Goal: Information Seeking & Learning: Learn about a topic

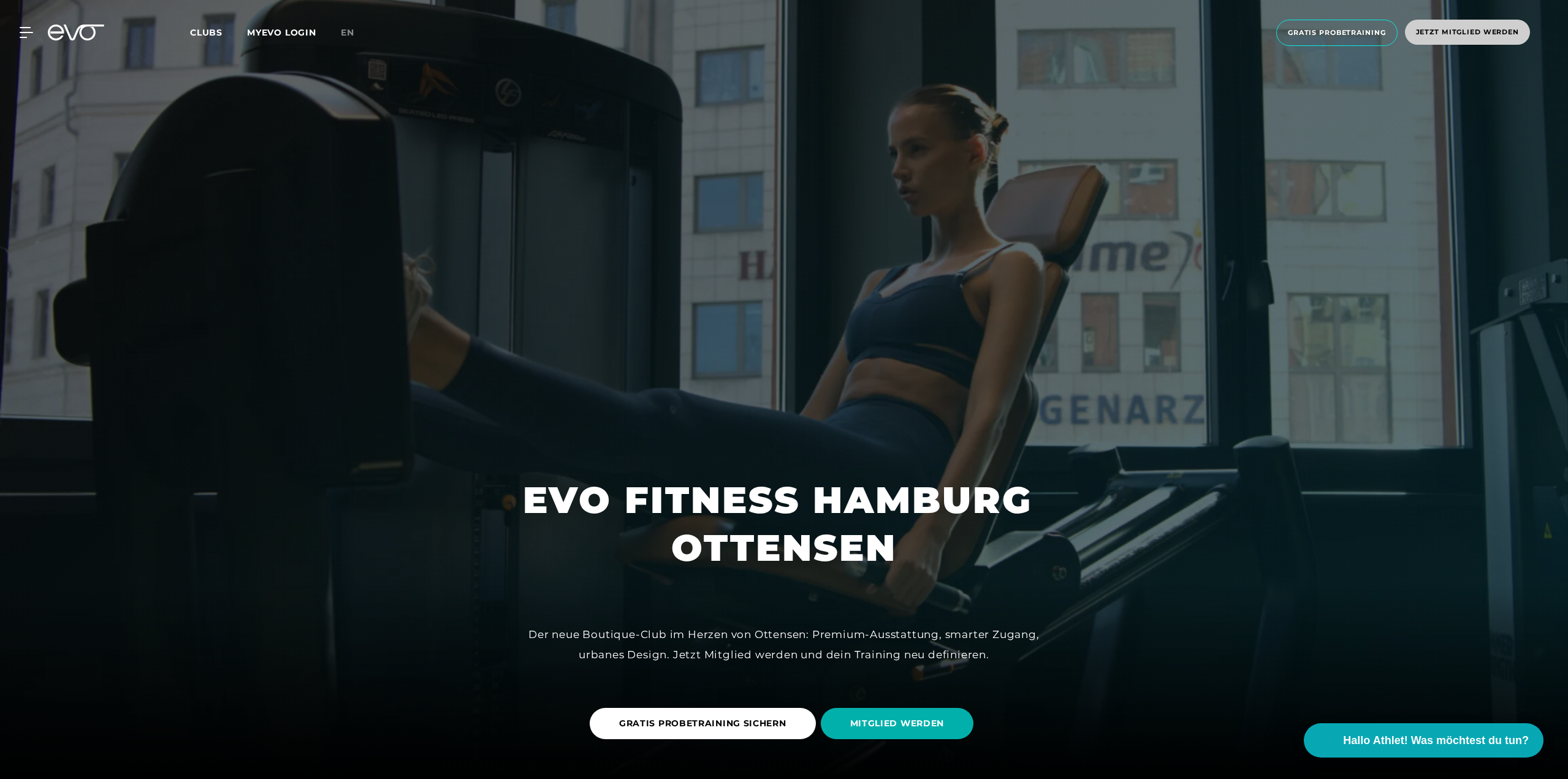
click at [1463, 33] on span "Jetzt Mitglied werden" at bounding box center [1467, 32] width 103 height 11
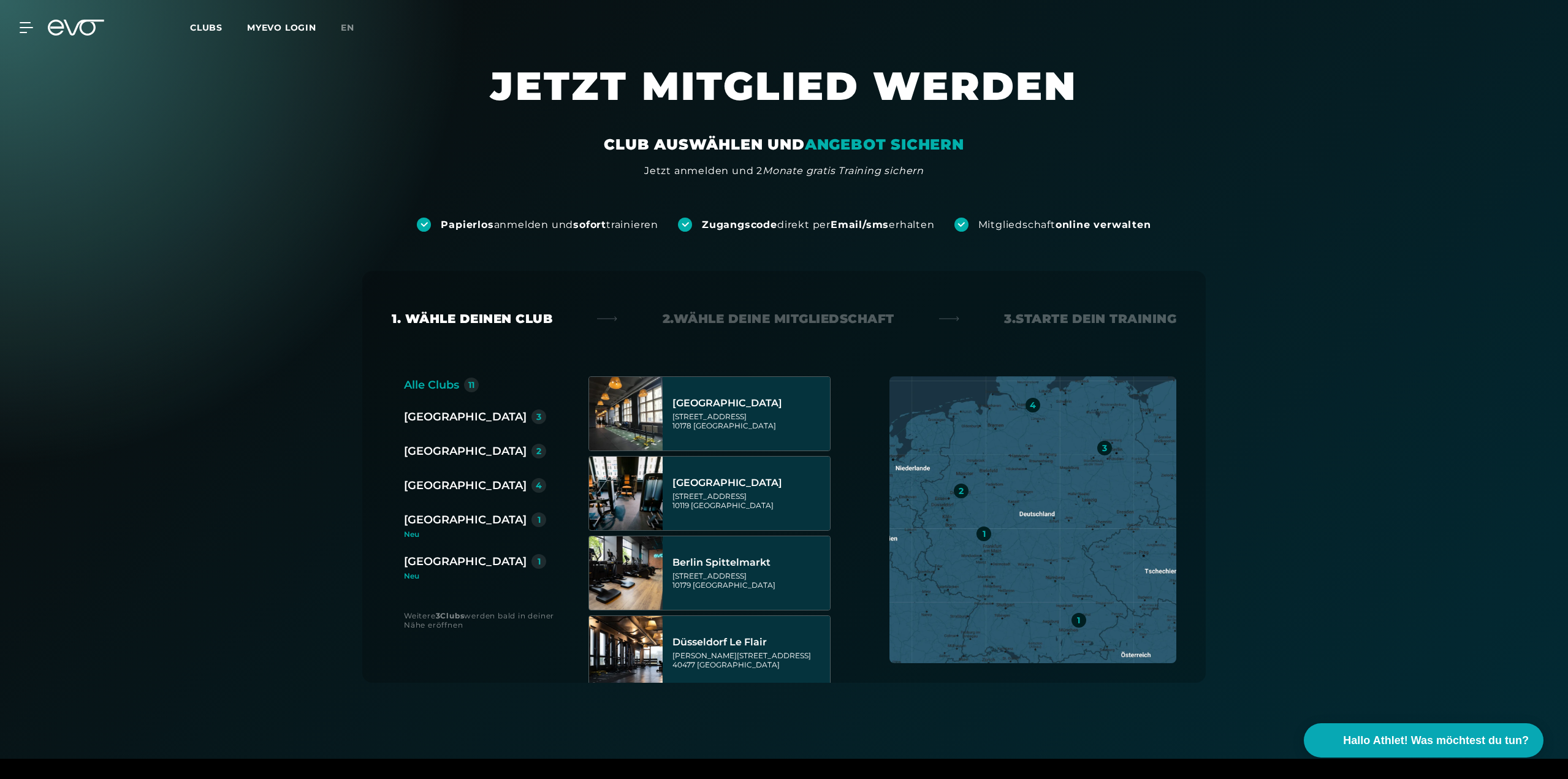
click at [441, 565] on div "[GEOGRAPHIC_DATA]" at bounding box center [465, 561] width 122 height 17
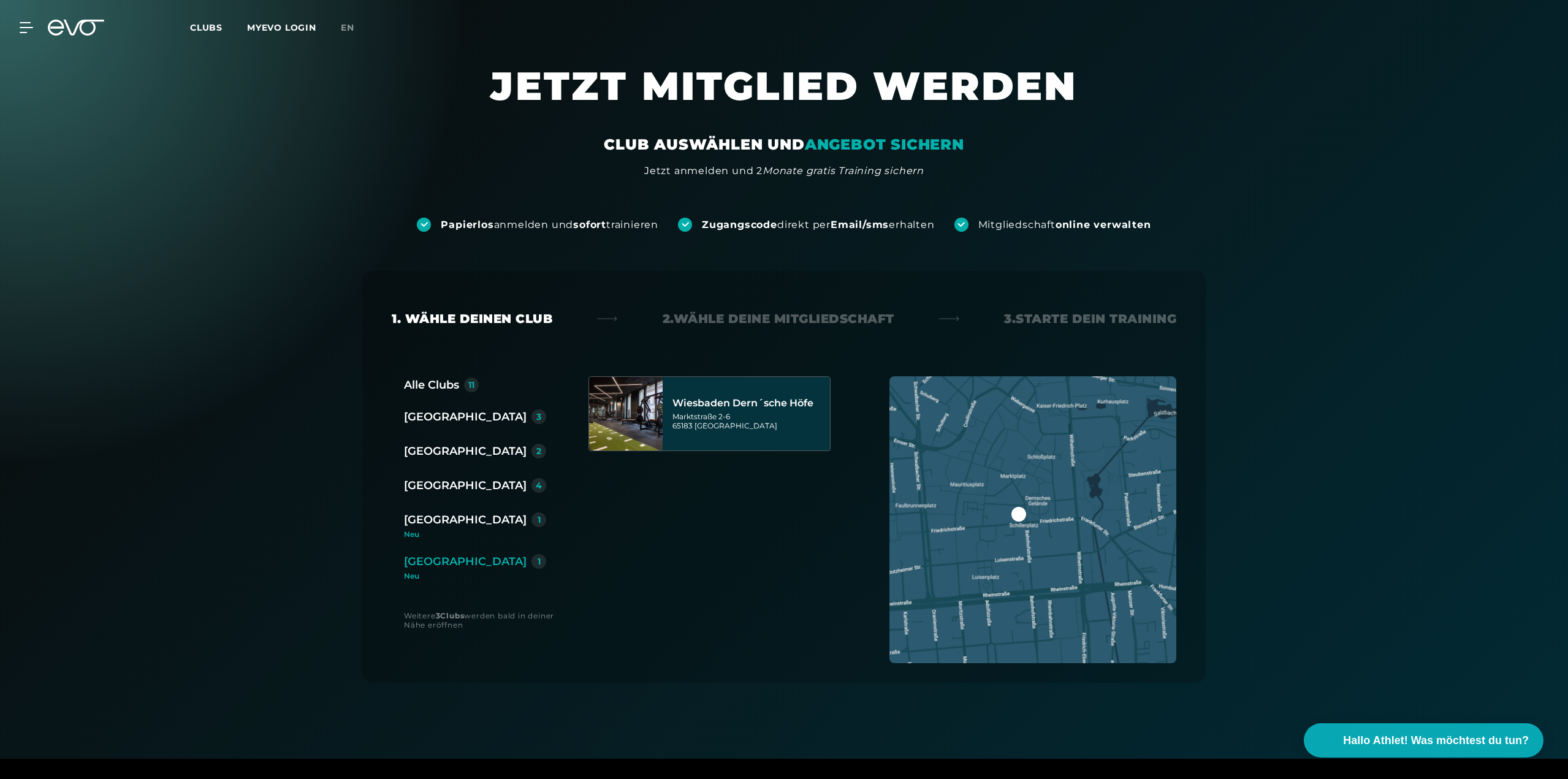
click at [431, 487] on div "[GEOGRAPHIC_DATA]" at bounding box center [465, 485] width 122 height 17
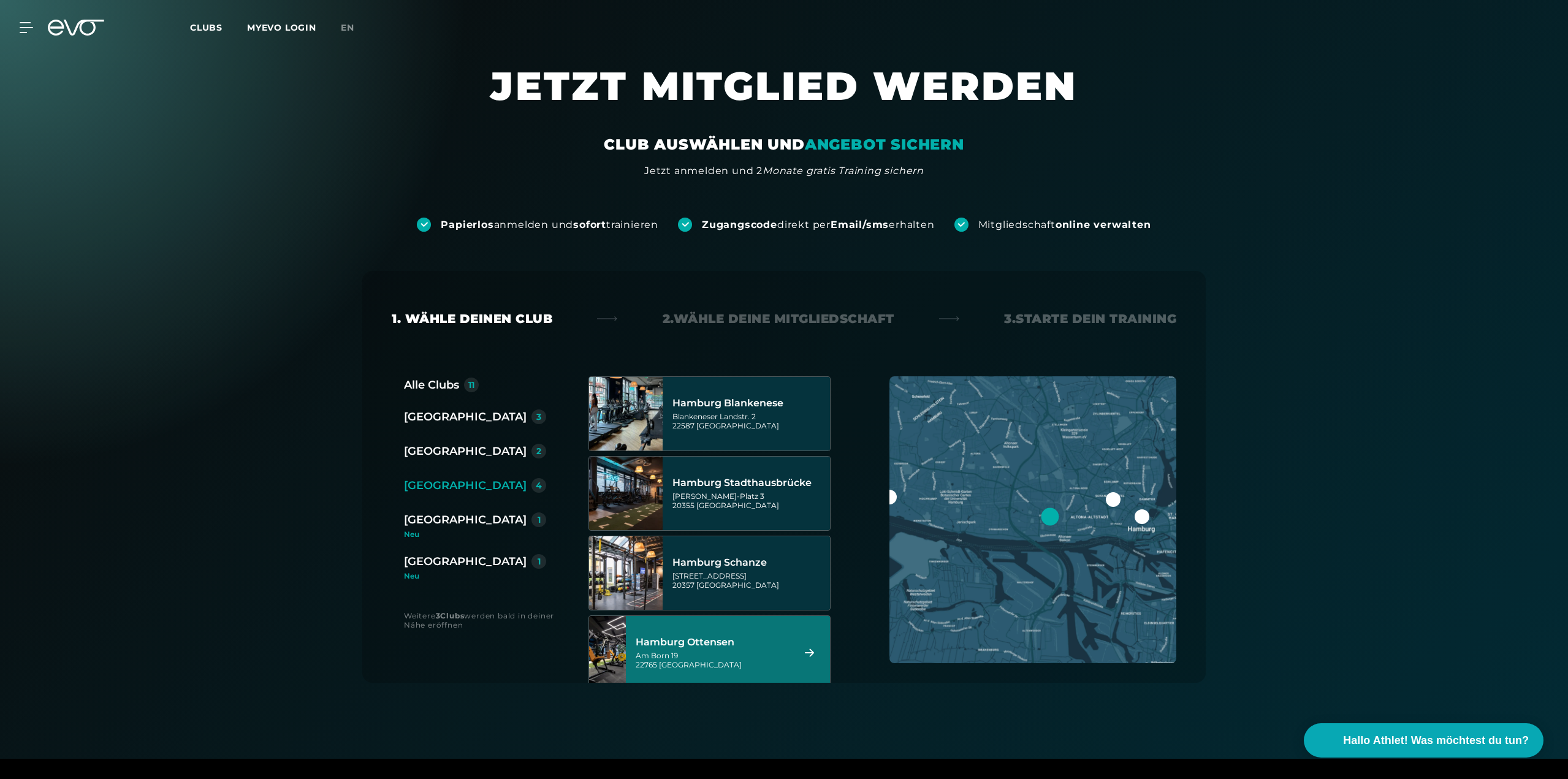
click at [729, 635] on div "Hamburg Ottensen [STREET_ADDRESS]" at bounding box center [712, 652] width 154 height 54
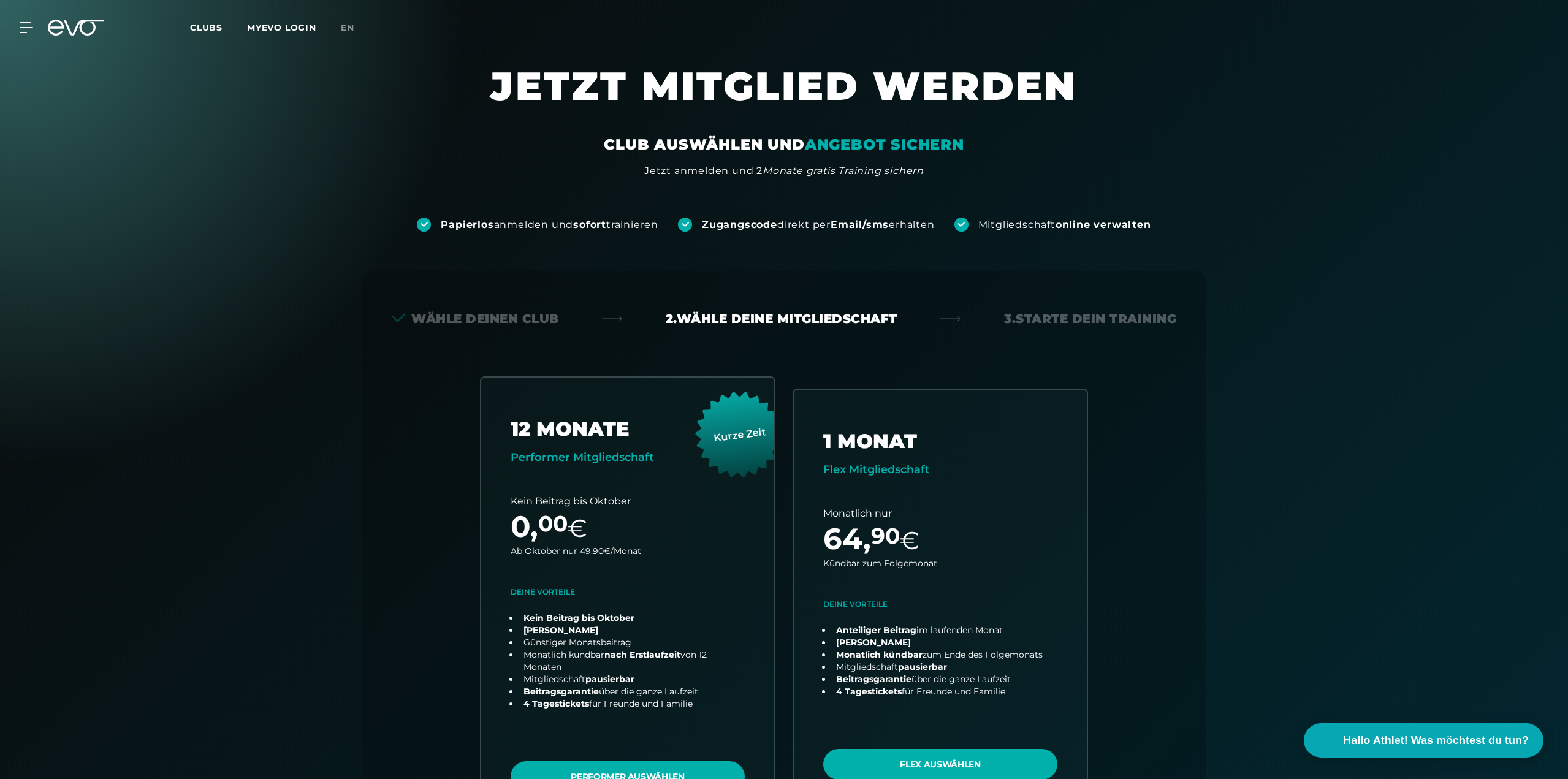
click at [199, 28] on span "Clubs" at bounding box center [206, 28] width 32 height 11
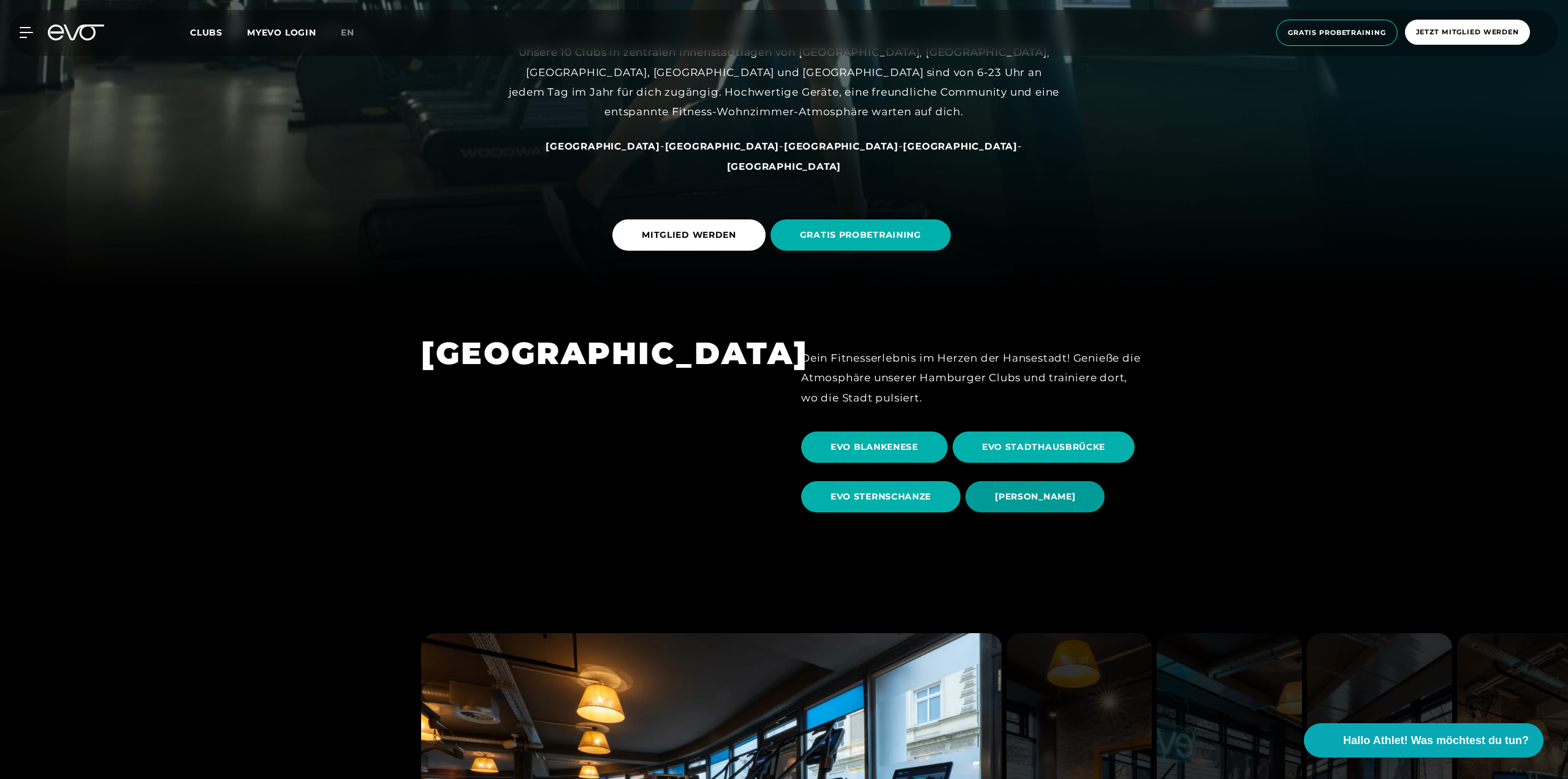
scroll to position [489, 0]
click at [1014, 493] on span "[PERSON_NAME]" at bounding box center [1035, 496] width 80 height 13
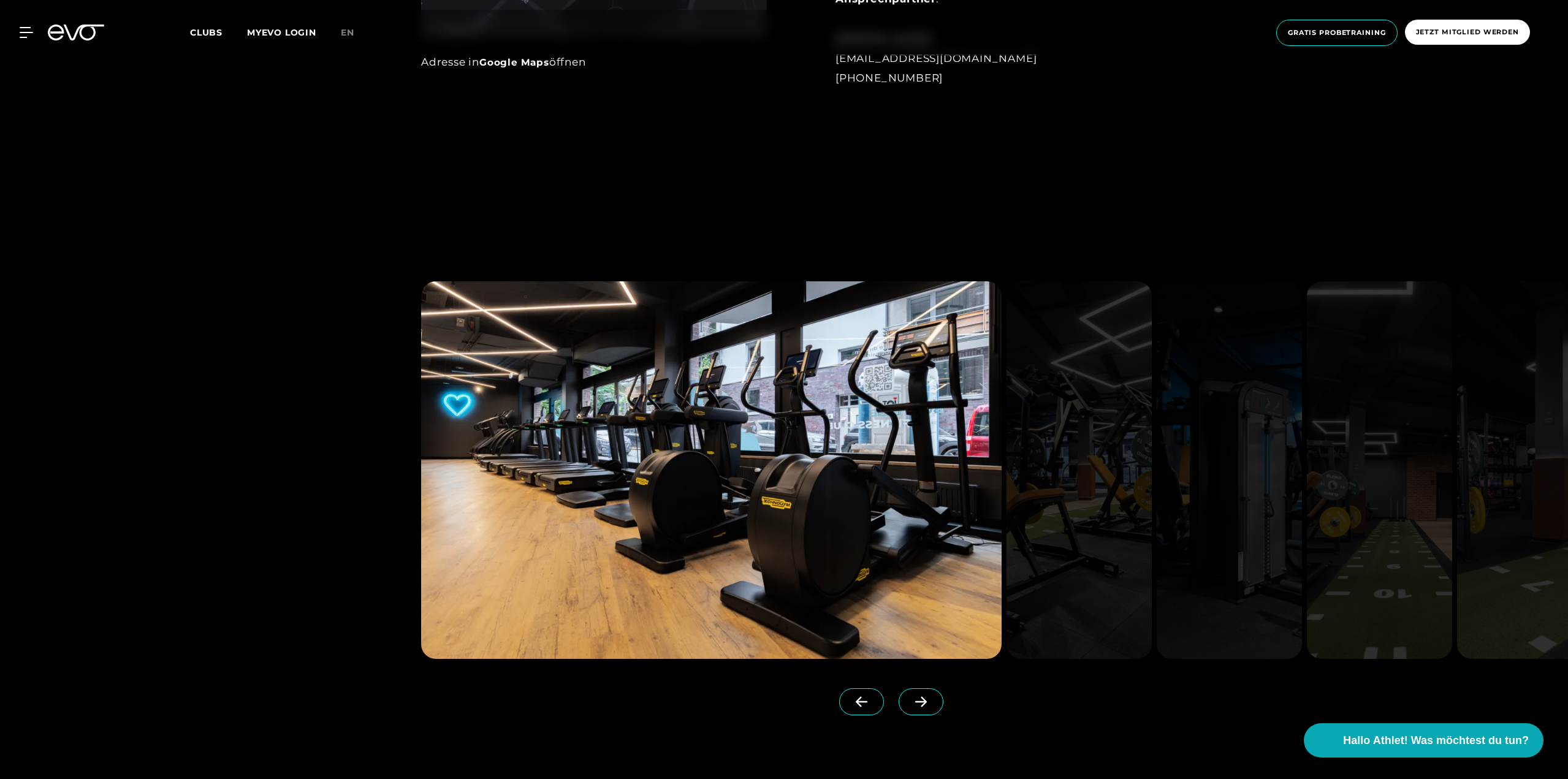
scroll to position [1348, 0]
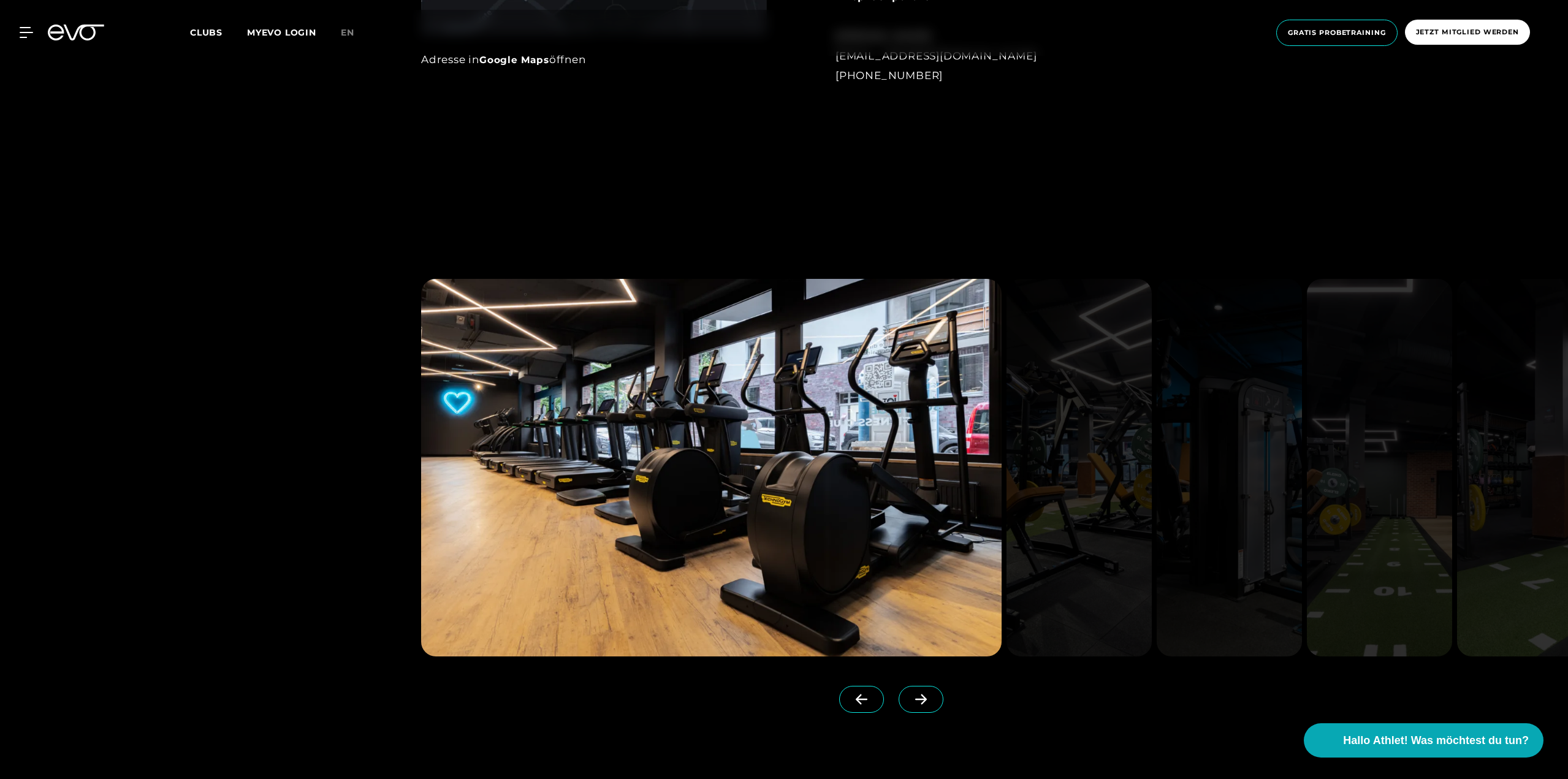
click at [910, 697] on icon at bounding box center [921, 699] width 21 height 11
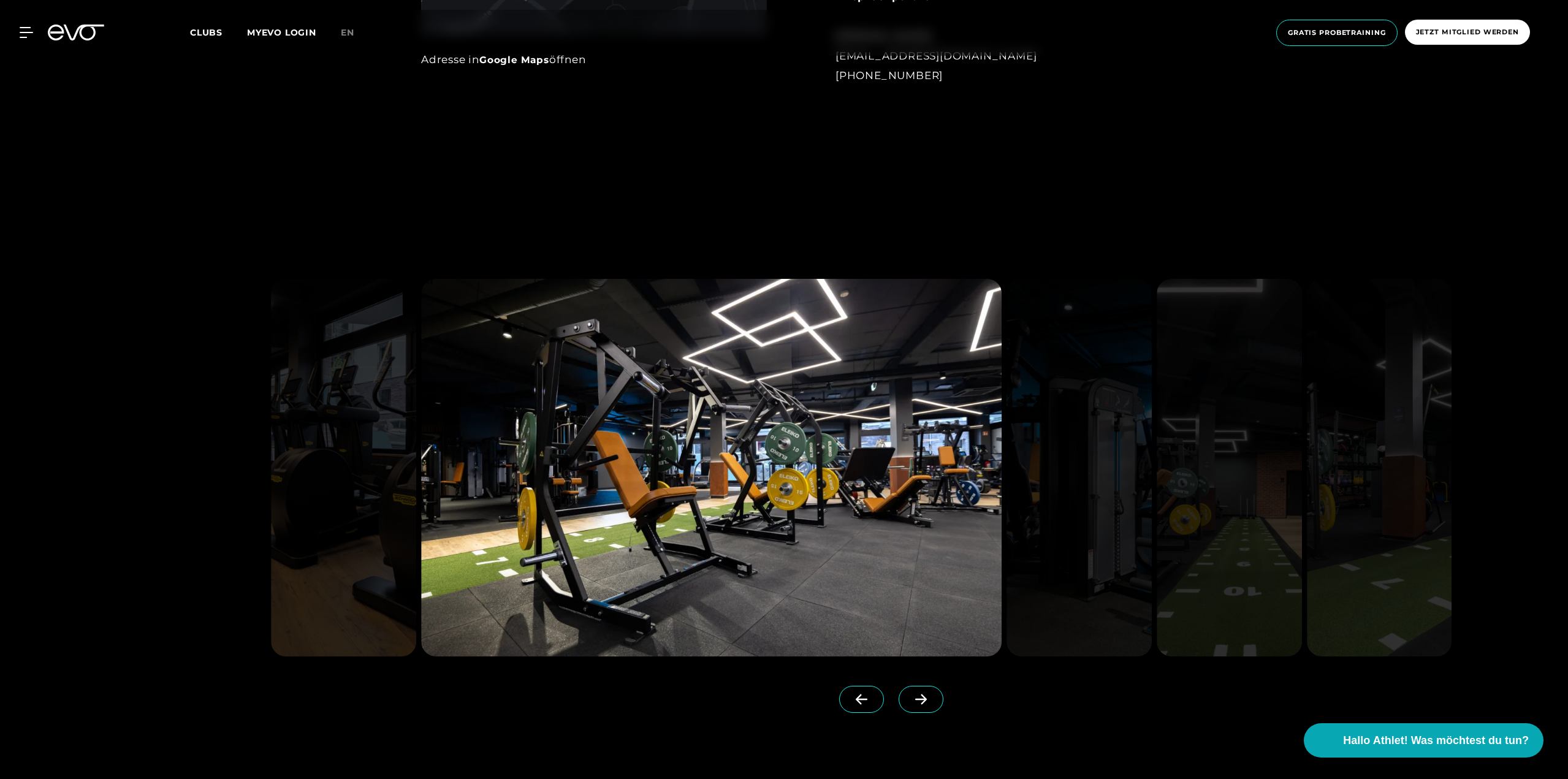
click at [910, 697] on icon at bounding box center [921, 699] width 21 height 11
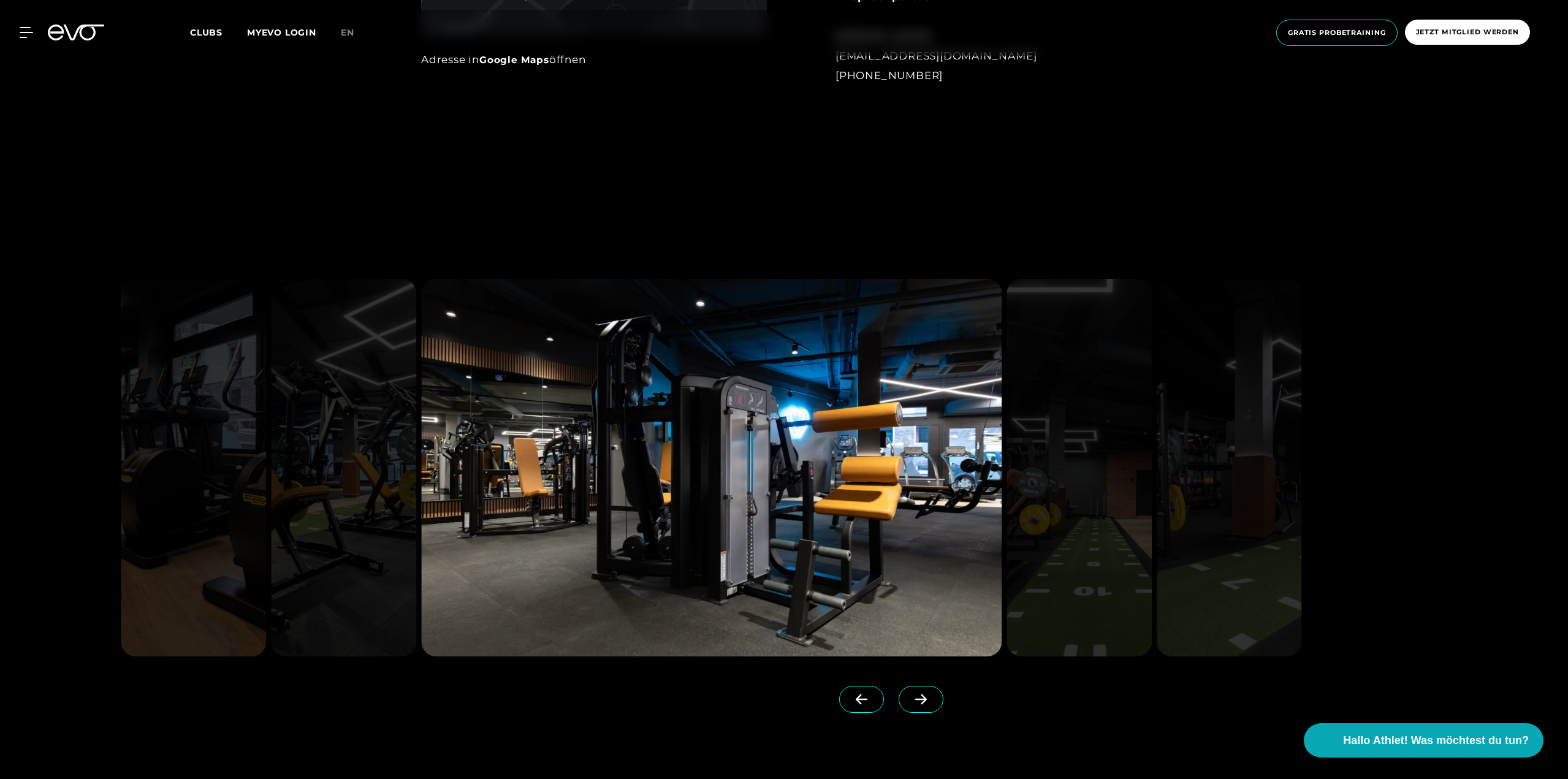
click at [856, 701] on icon at bounding box center [861, 699] width 12 height 11
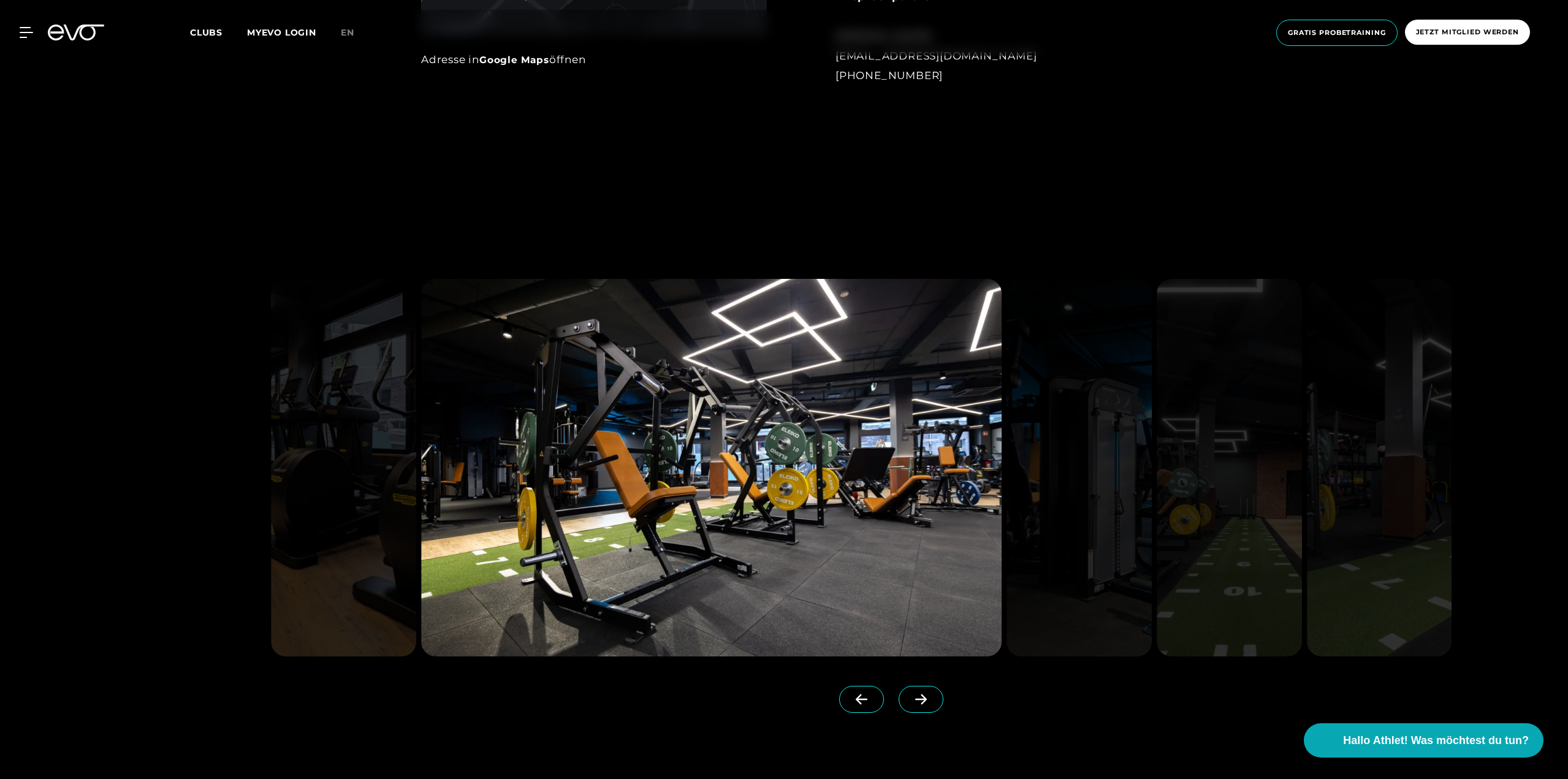
click at [910, 703] on icon at bounding box center [921, 699] width 21 height 11
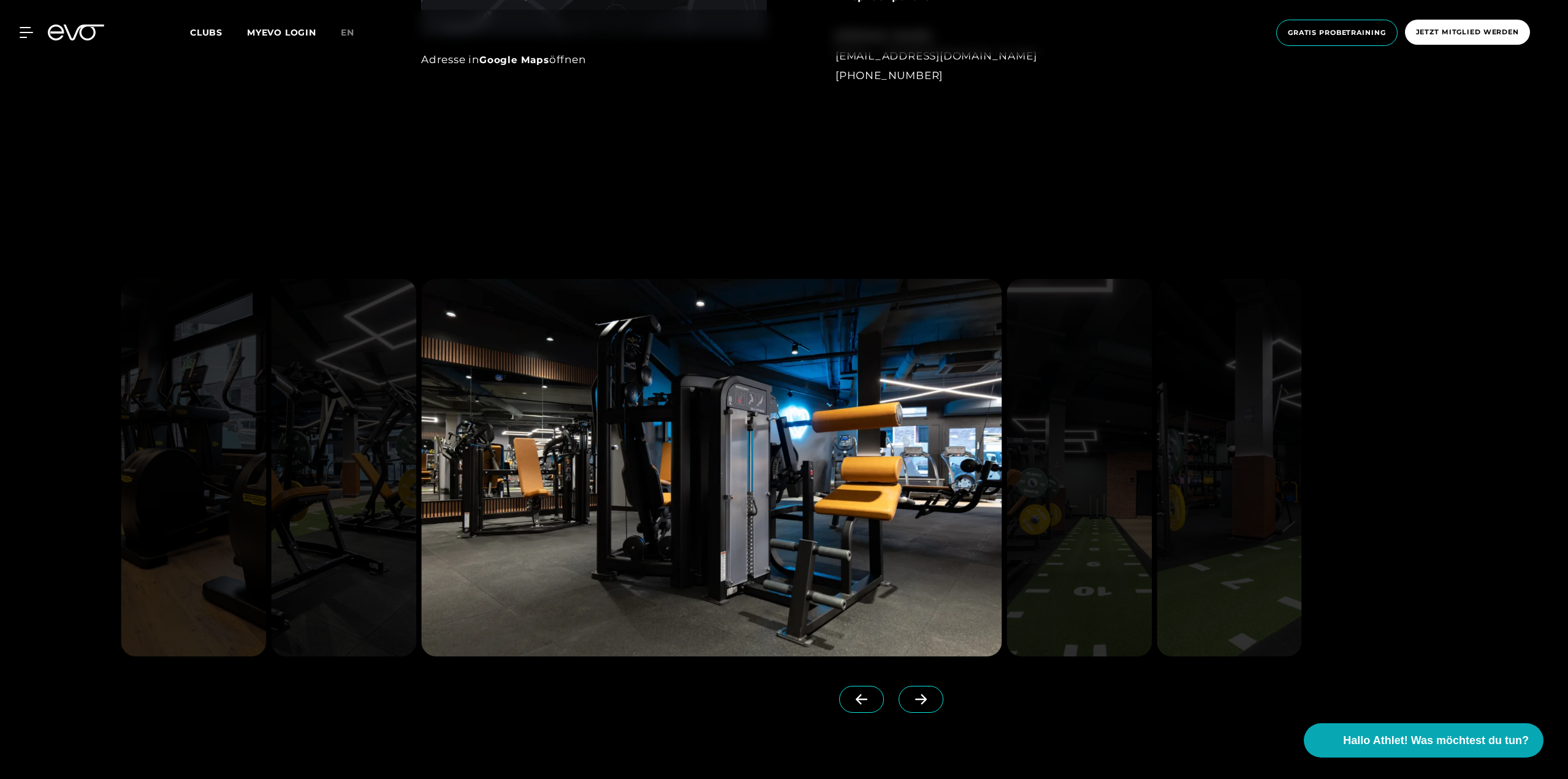
click at [910, 703] on icon at bounding box center [921, 699] width 21 height 11
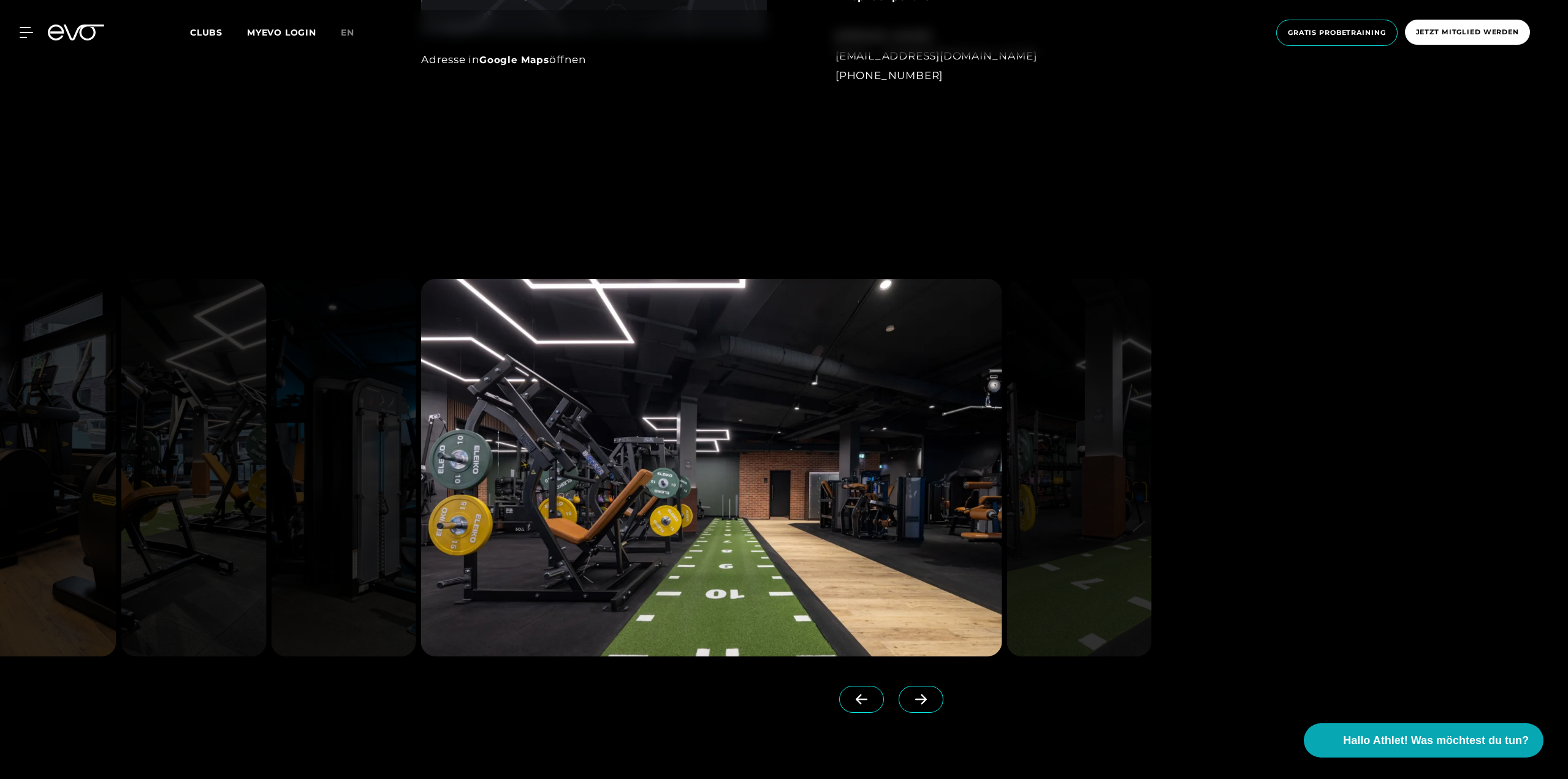
click at [910, 702] on icon at bounding box center [921, 699] width 21 height 11
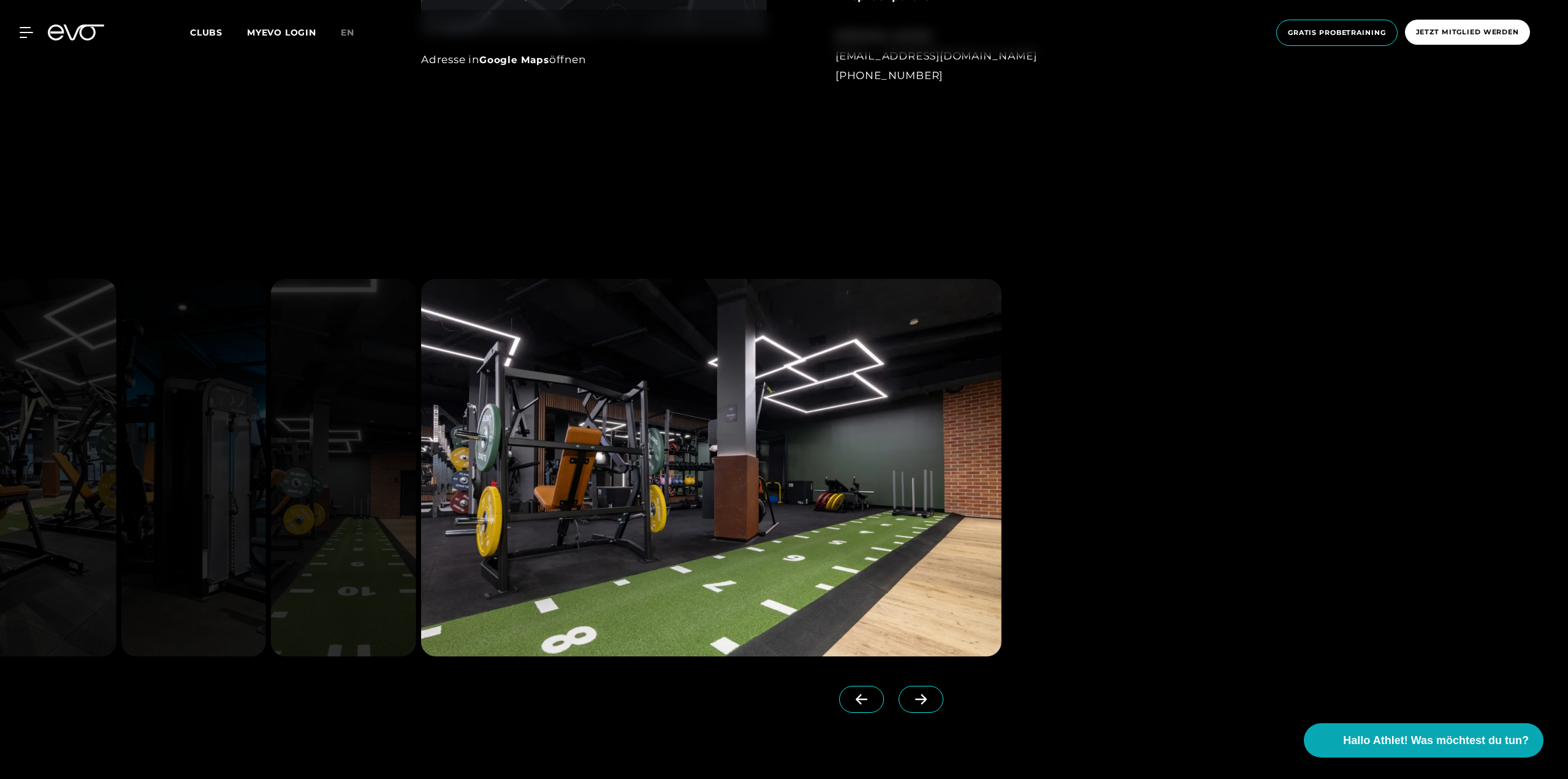
click at [910, 702] on icon at bounding box center [921, 699] width 21 height 11
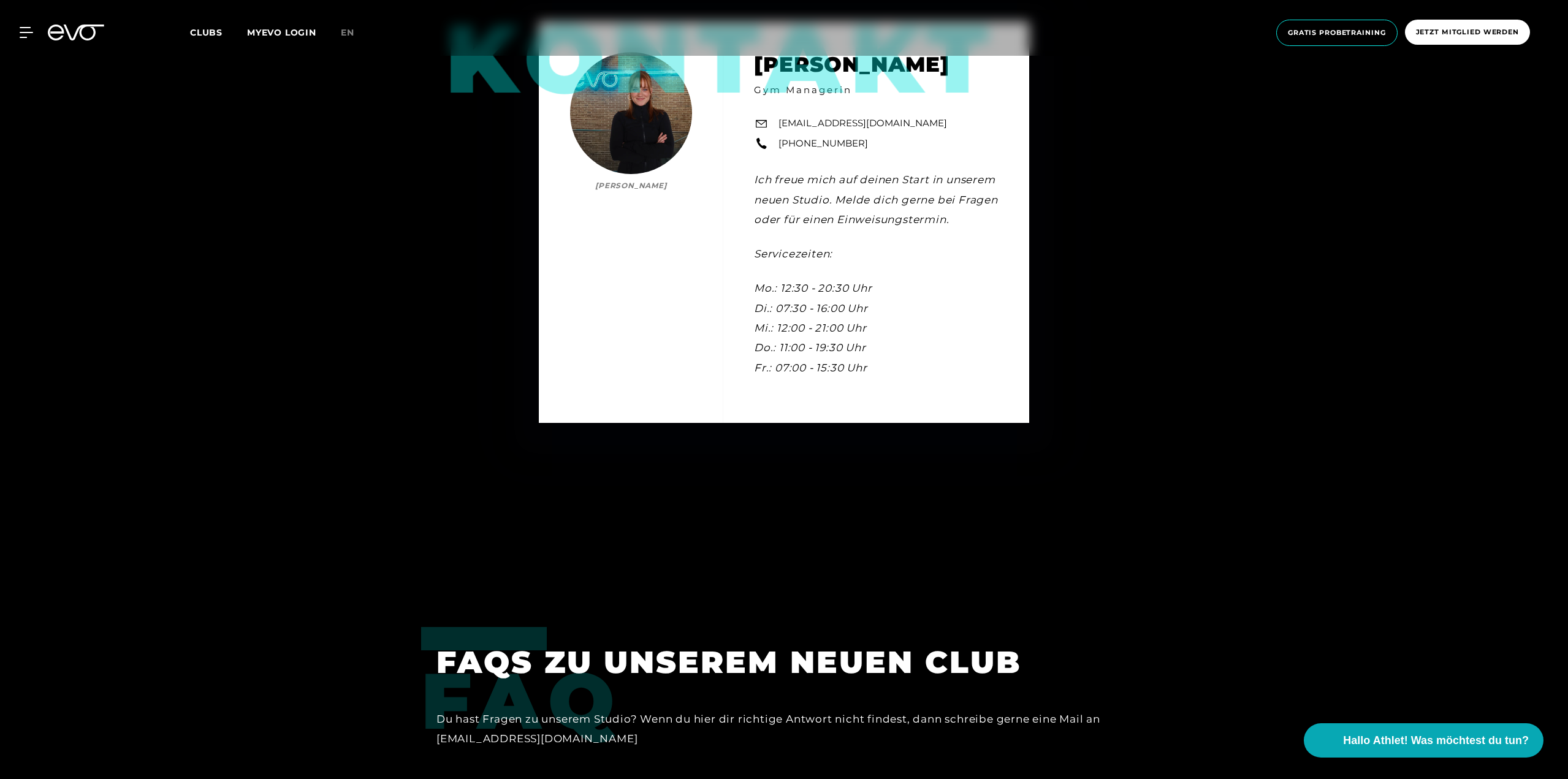
scroll to position [4530, 0]
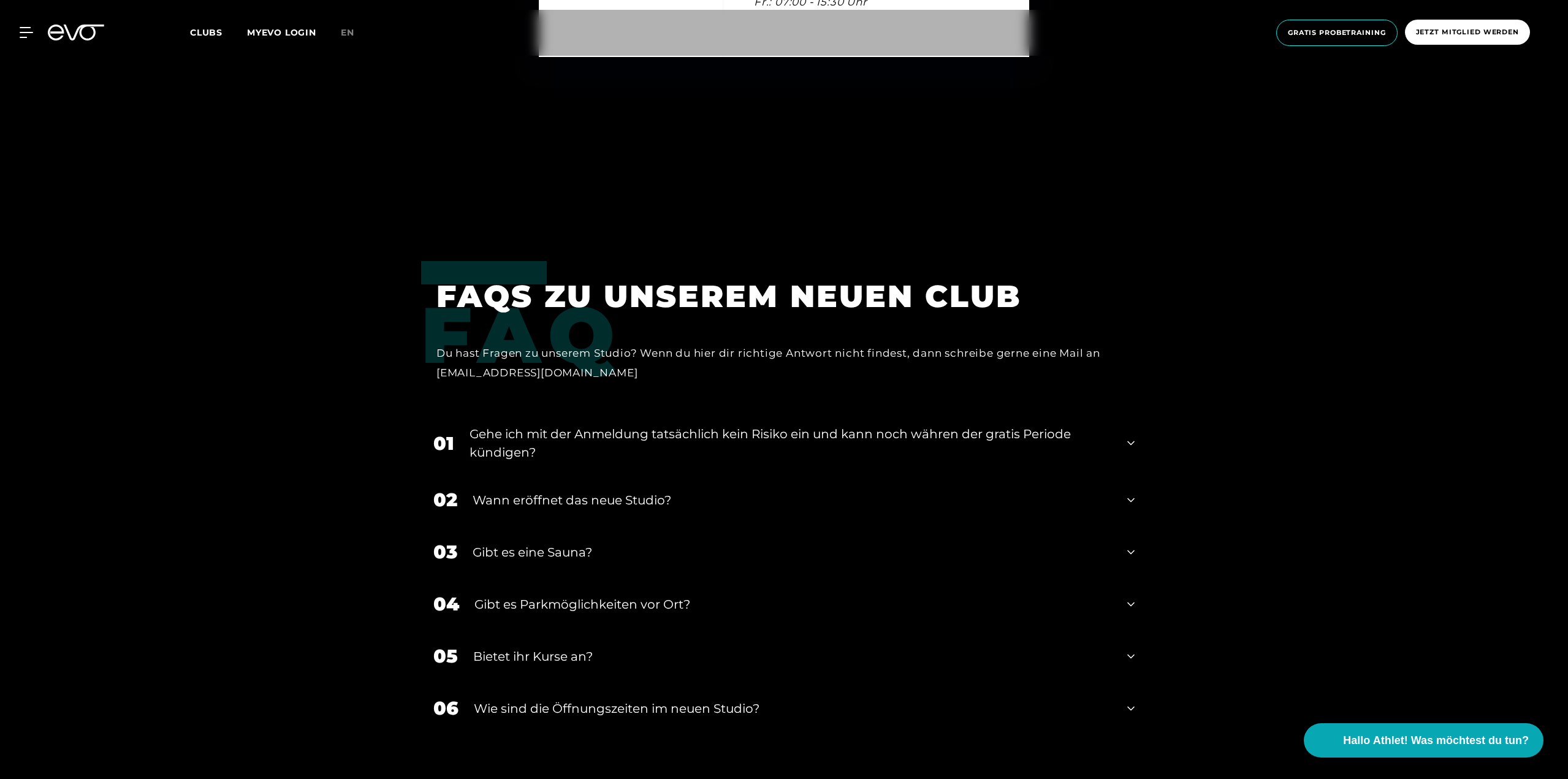
click at [680, 440] on div "Gehe ich mit der Anmeldung tatsächlich kein Risiko ein und kann noch währen der…" at bounding box center [790, 442] width 642 height 37
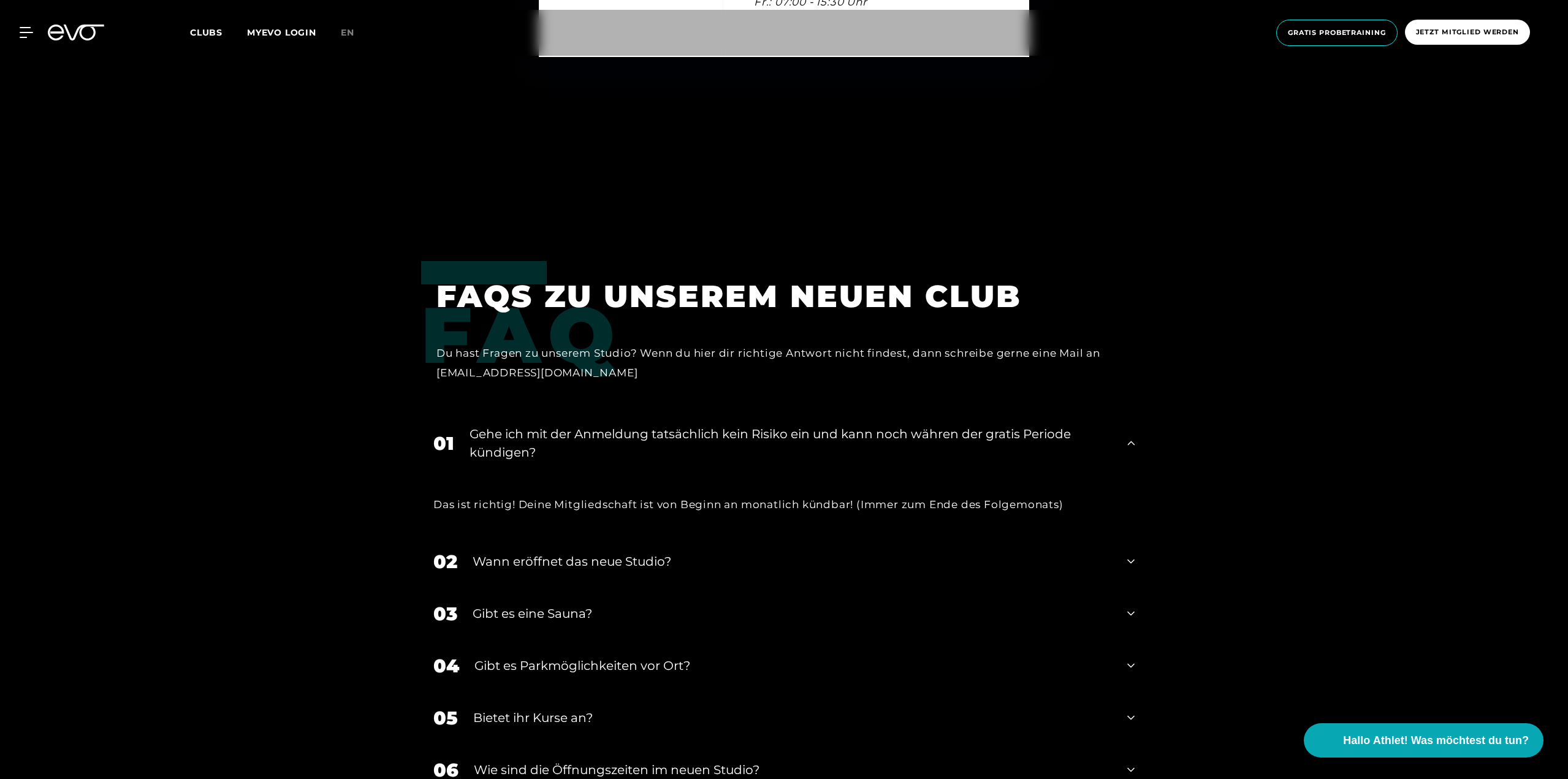
scroll to position [4896, 0]
click at [680, 440] on div "Gehe ich mit der Anmeldung tatsächlich kein Risiko ein und kann noch währen der…" at bounding box center [790, 441] width 642 height 37
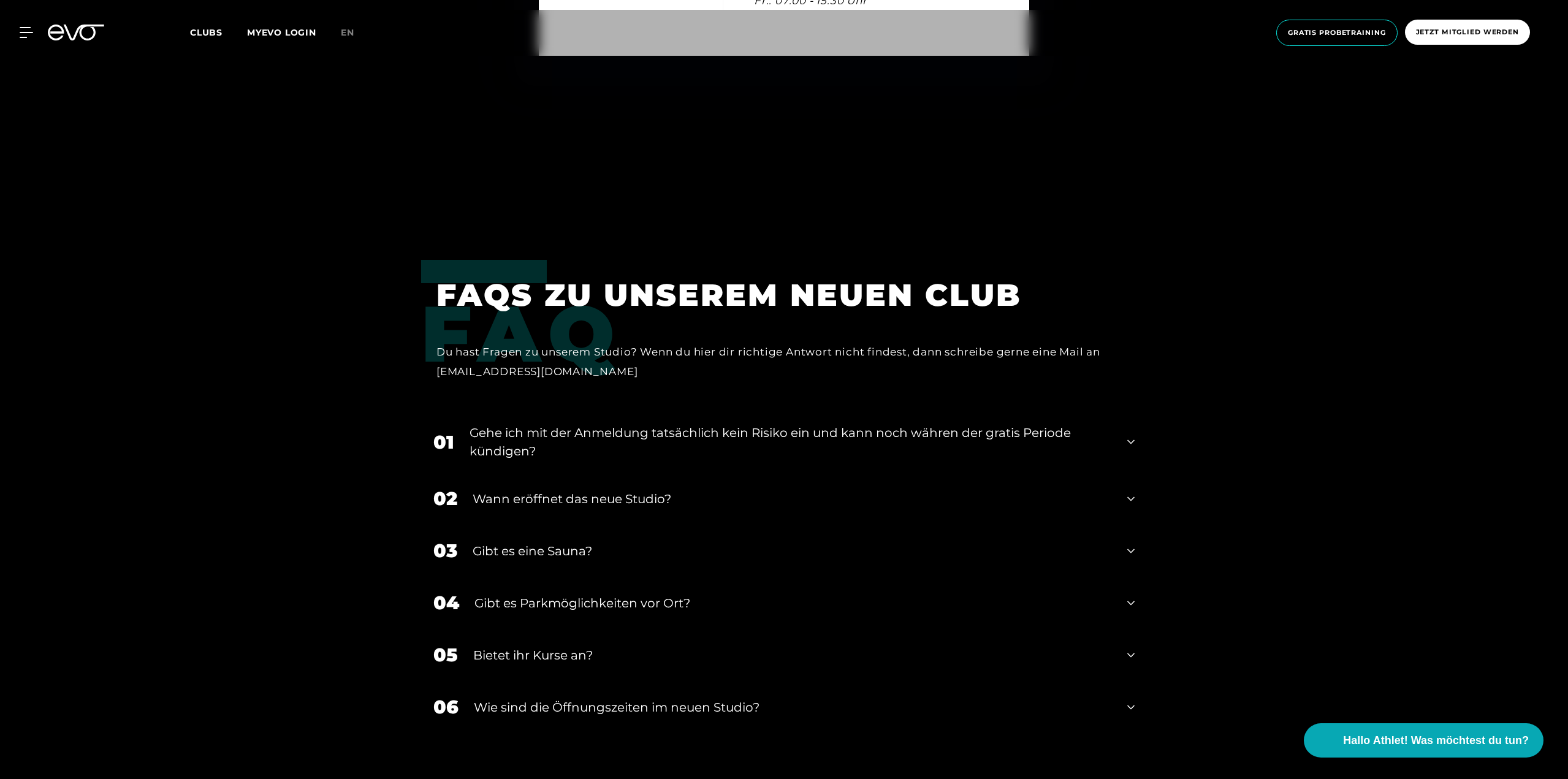
click at [645, 501] on div "Wann eröffnet das neue Studio?" at bounding box center [792, 498] width 639 height 19
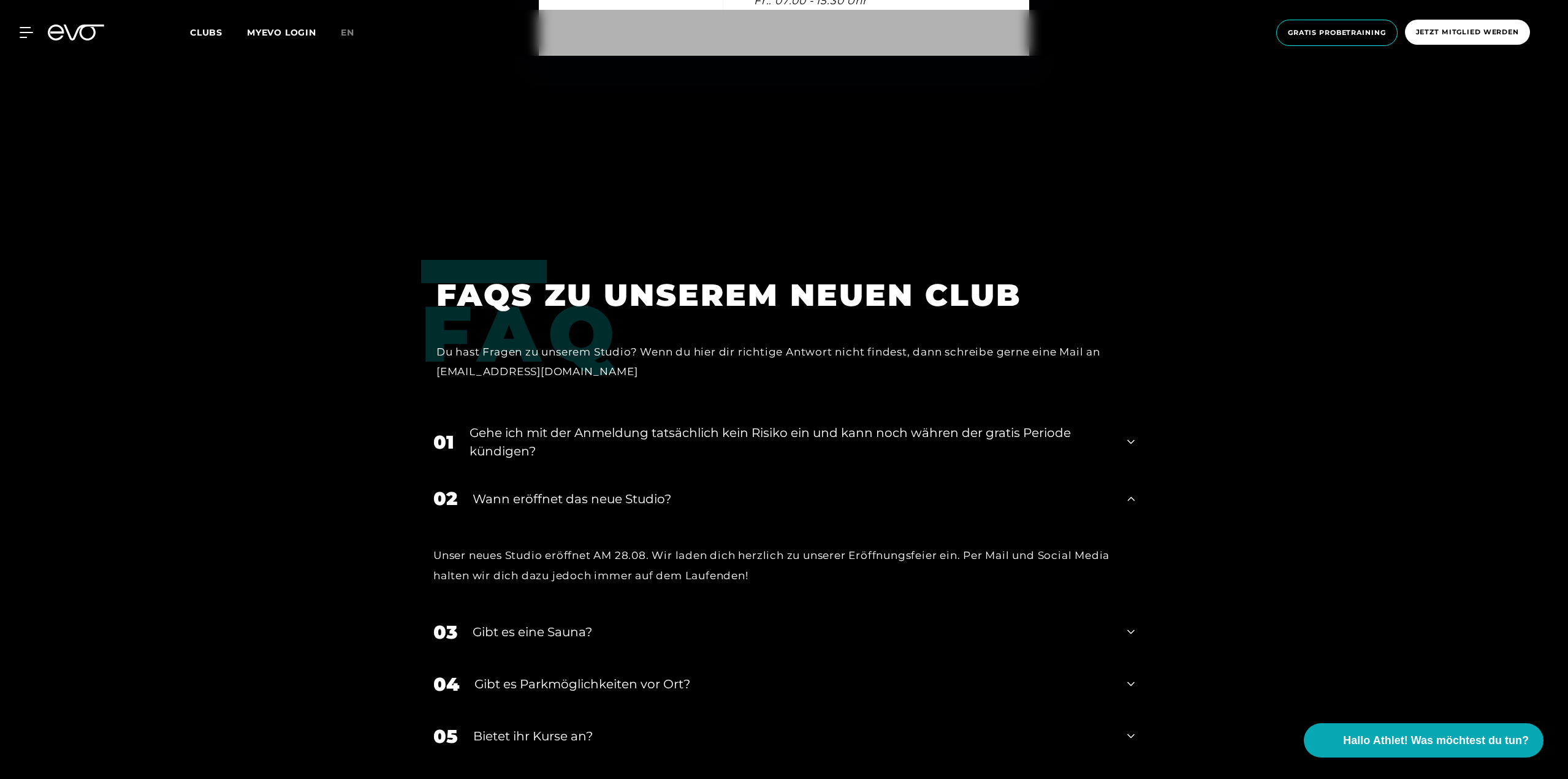
click at [644, 498] on div "Wann eröffnet das neue Studio?" at bounding box center [792, 498] width 639 height 19
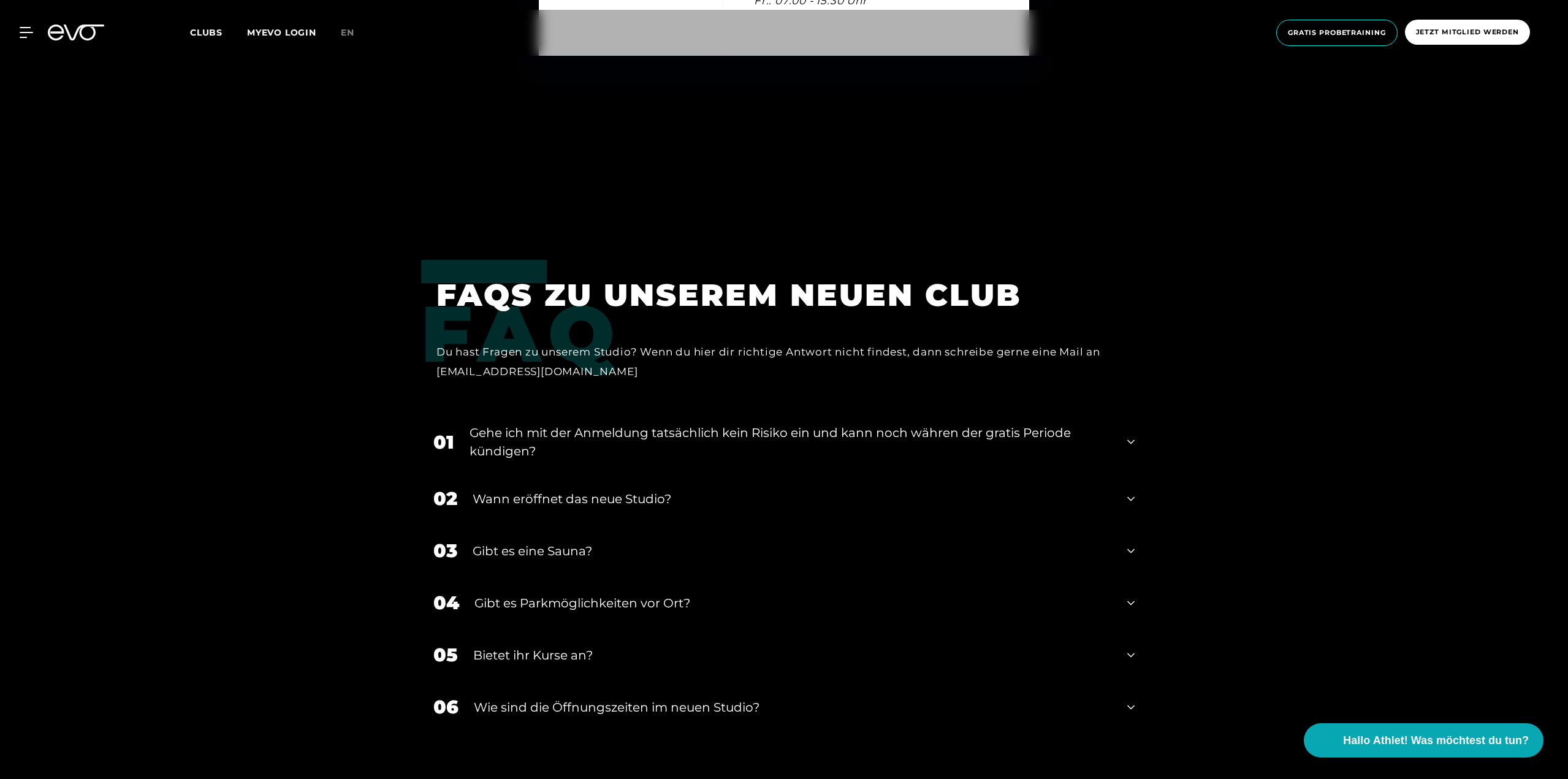
click at [597, 543] on div "Gibt es eine Sauna?" at bounding box center [792, 550] width 639 height 19
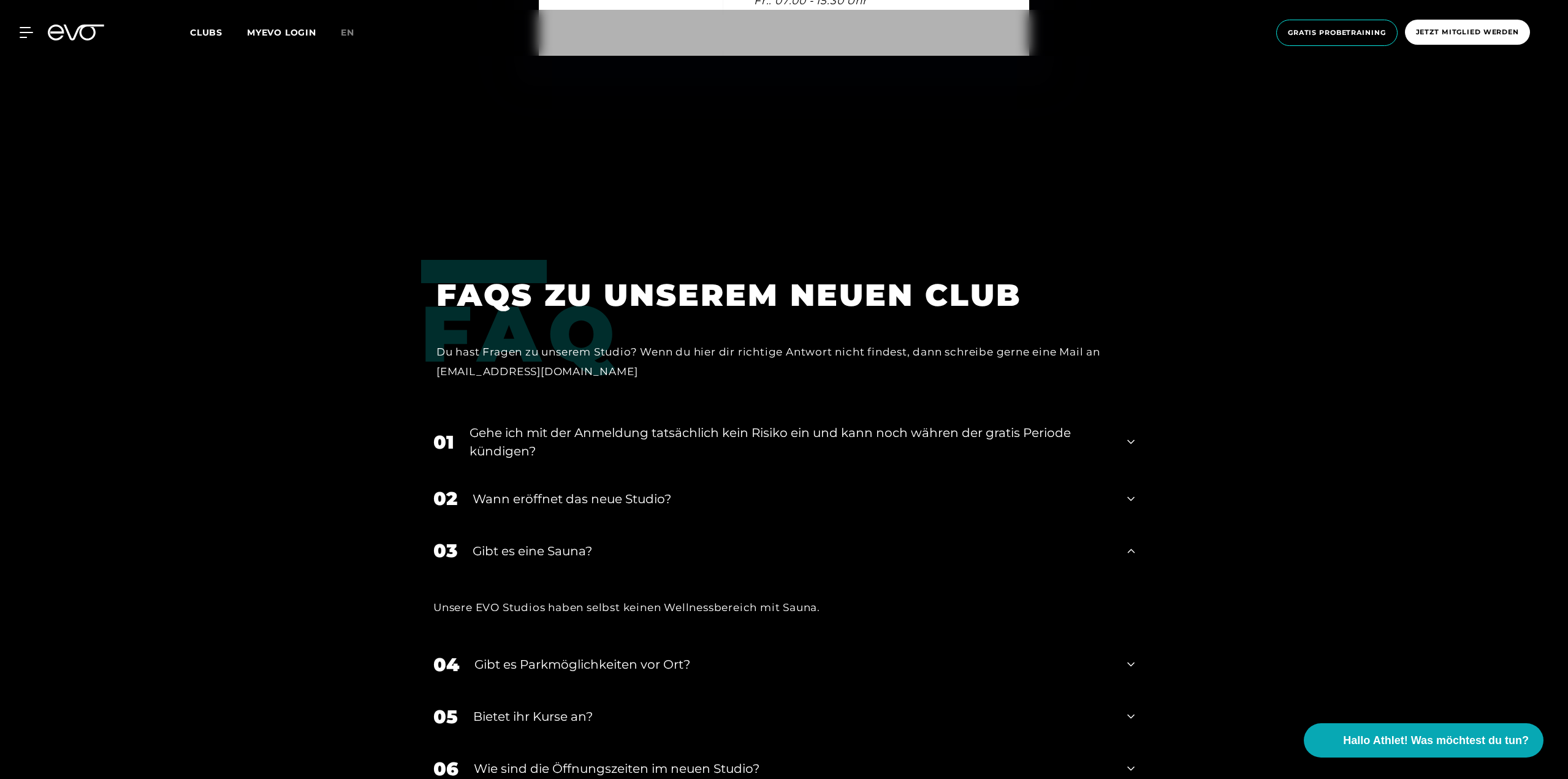
click at [600, 549] on div "Gibt es eine Sauna?" at bounding box center [792, 550] width 639 height 19
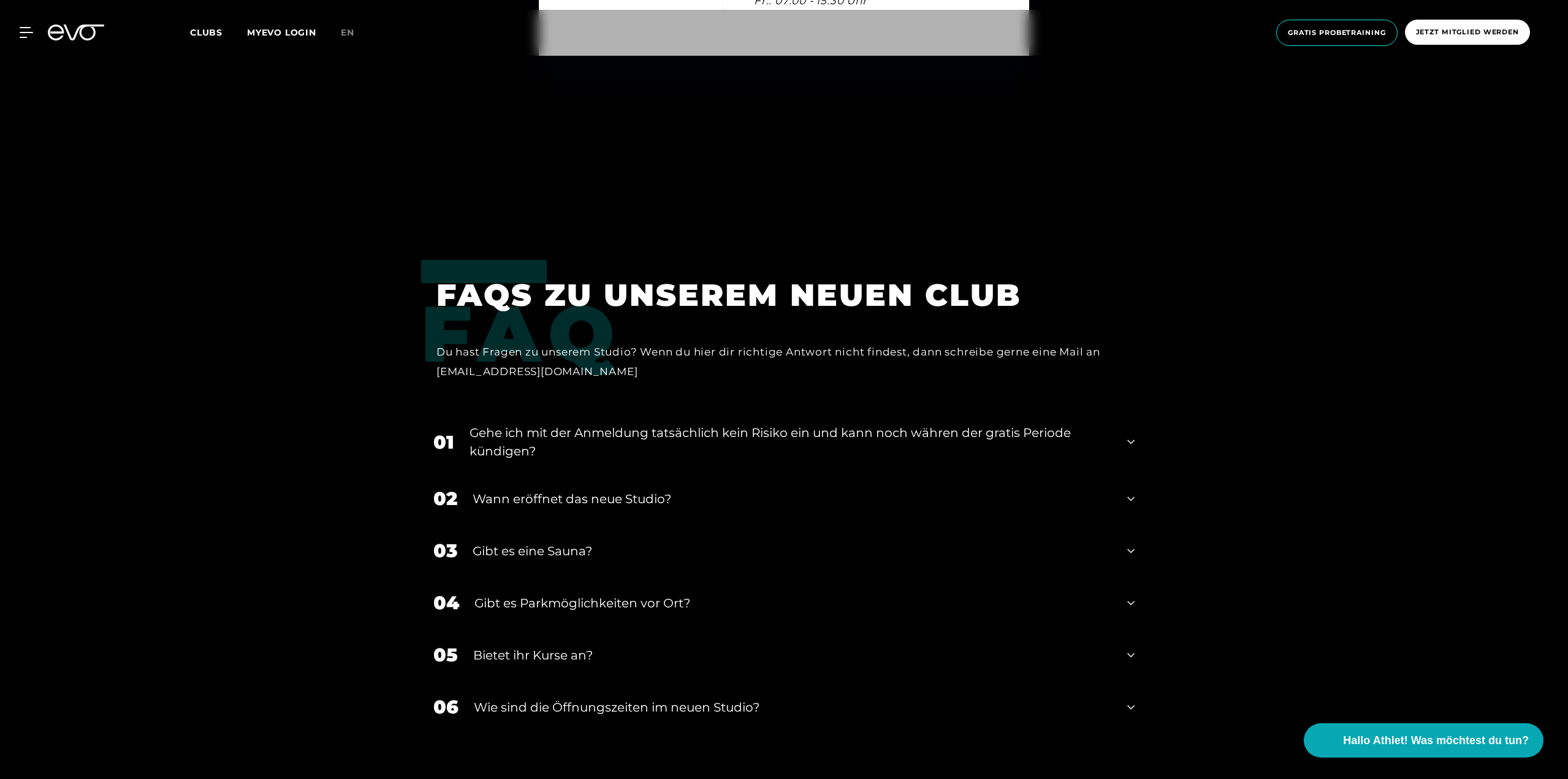
click at [599, 549] on div "Gibt es eine Sauna?" at bounding box center [792, 550] width 639 height 19
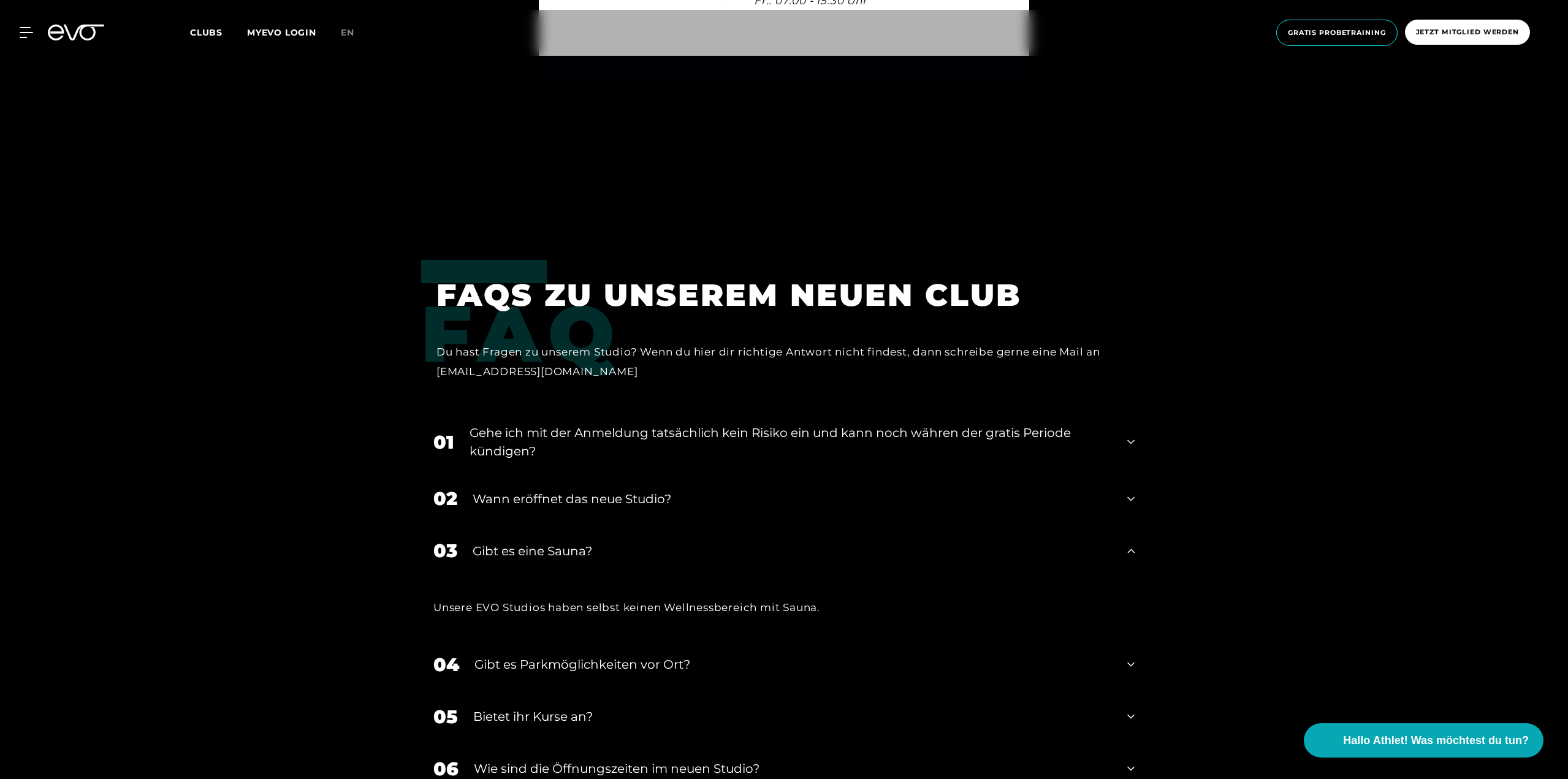
click at [587, 548] on div "Gibt es eine Sauna?" at bounding box center [792, 550] width 639 height 19
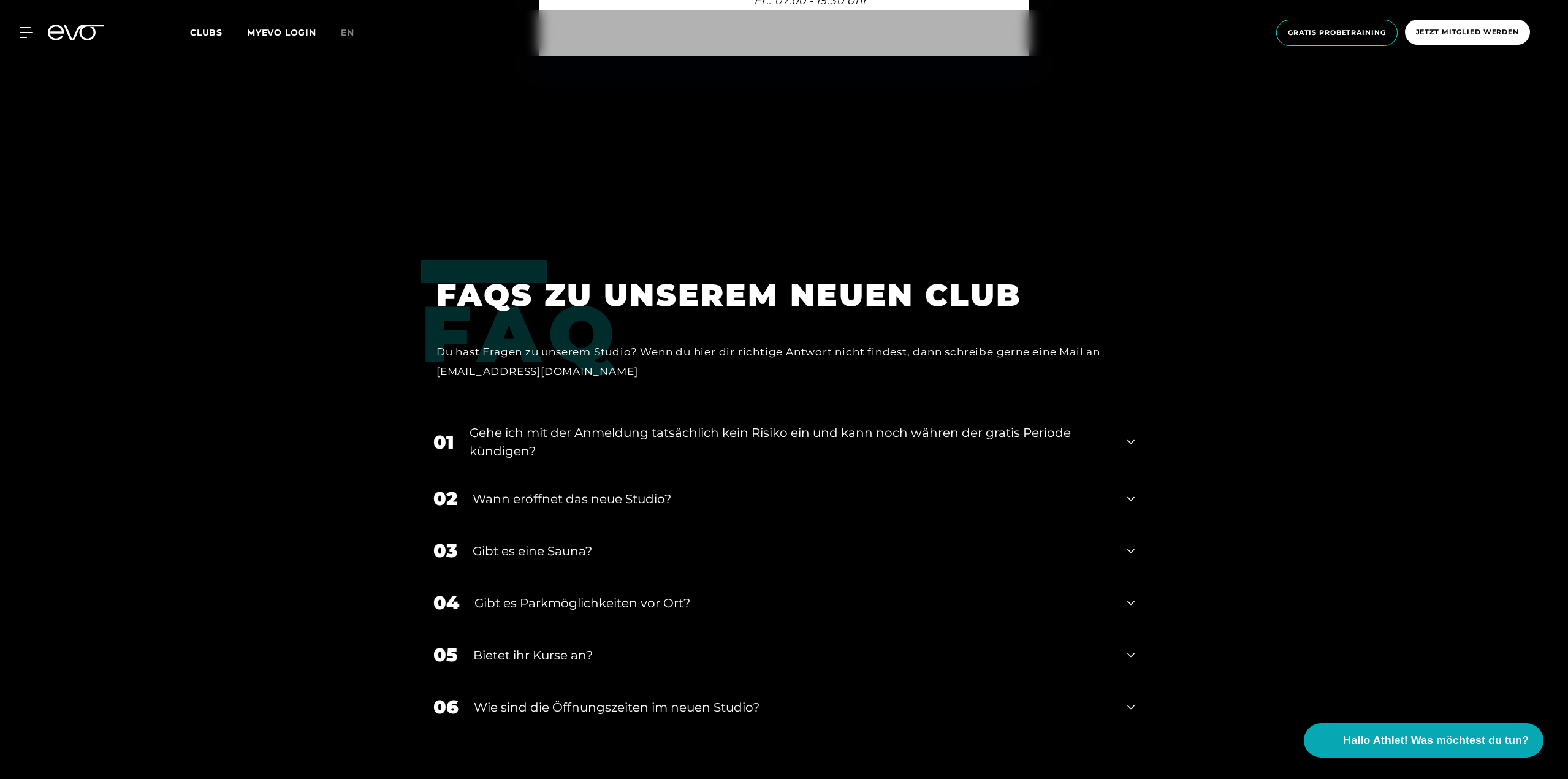
click at [567, 604] on div "Gibt es Parkmöglichkeiten vor Ort?" at bounding box center [792, 603] width 637 height 19
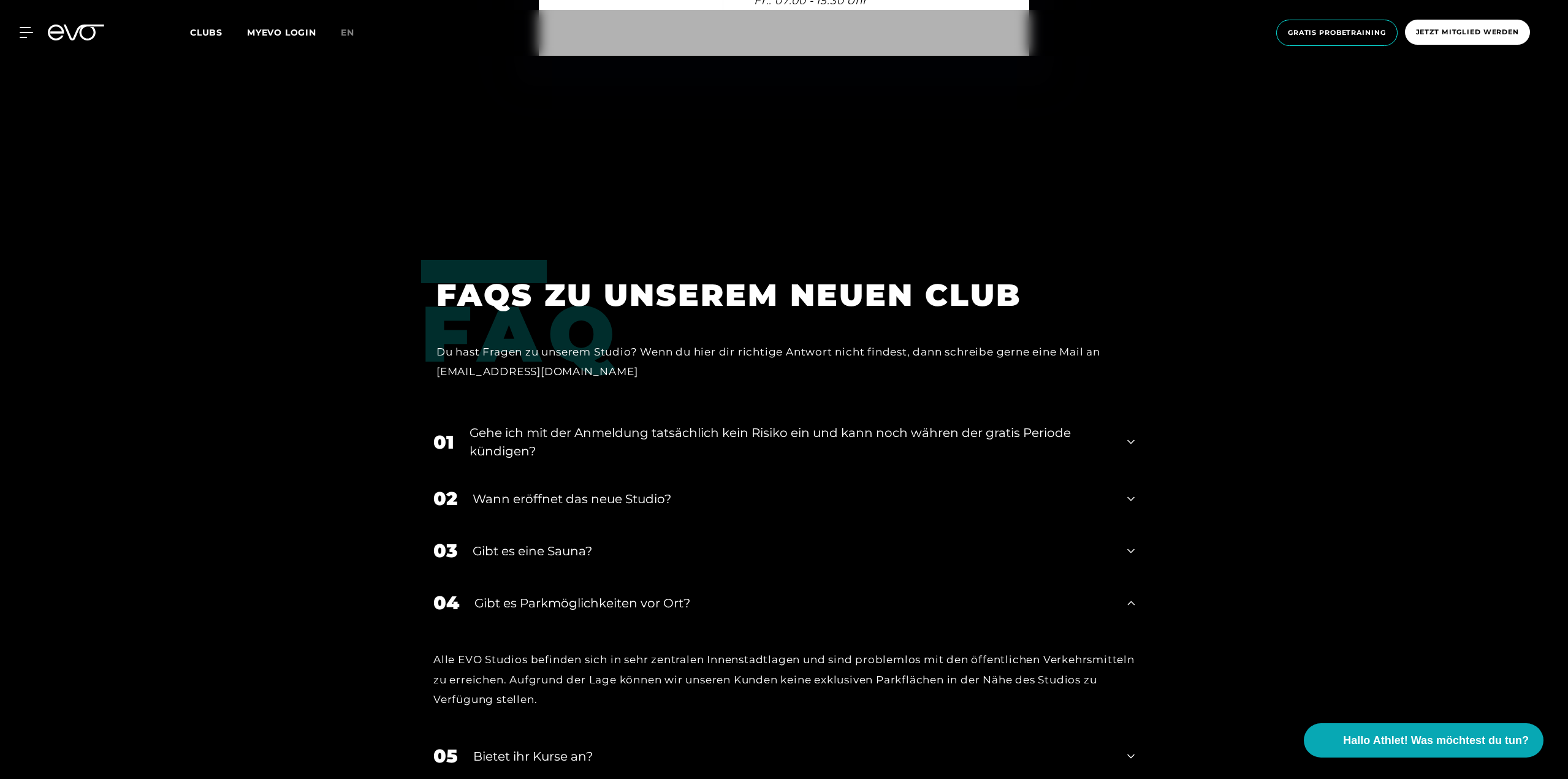
click at [567, 604] on div "Gibt es Parkmöglichkeiten vor Ort?" at bounding box center [792, 603] width 637 height 19
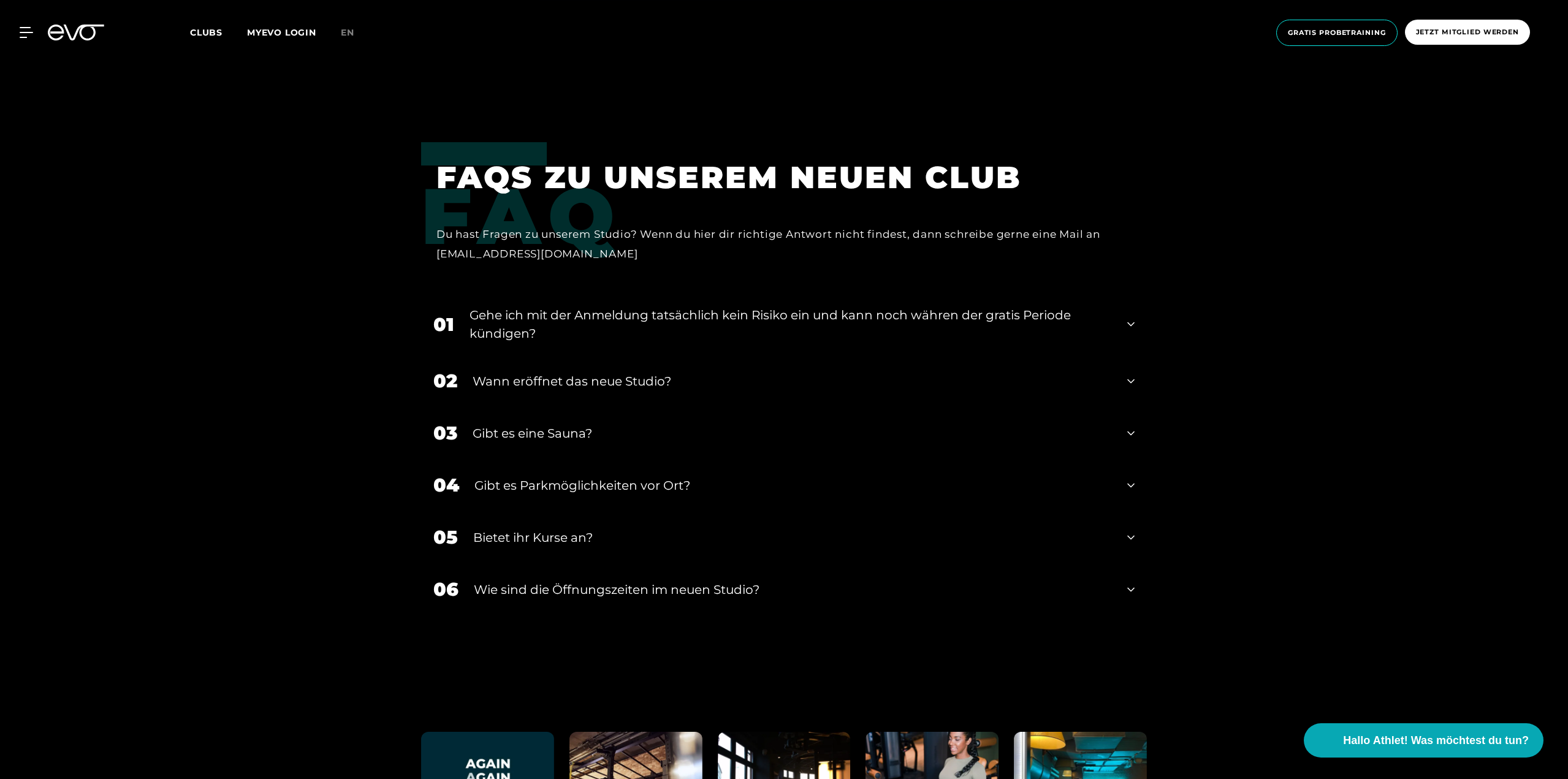
click at [561, 540] on div "Bietet ihr Kurse an?" at bounding box center [792, 537] width 639 height 19
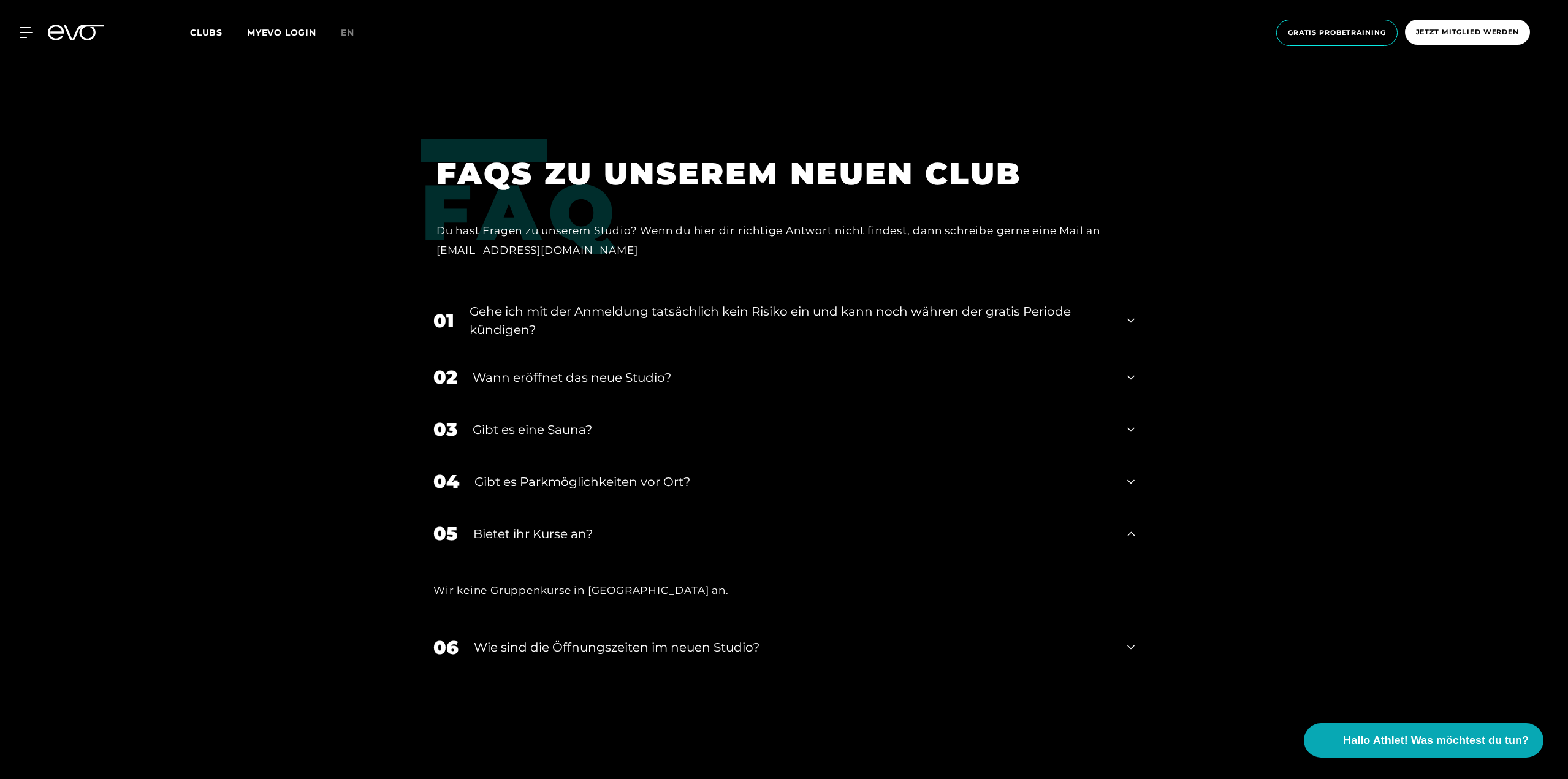
scroll to position [5019, 0]
click at [561, 534] on div "Bietet ihr Kurse an?" at bounding box center [792, 532] width 639 height 19
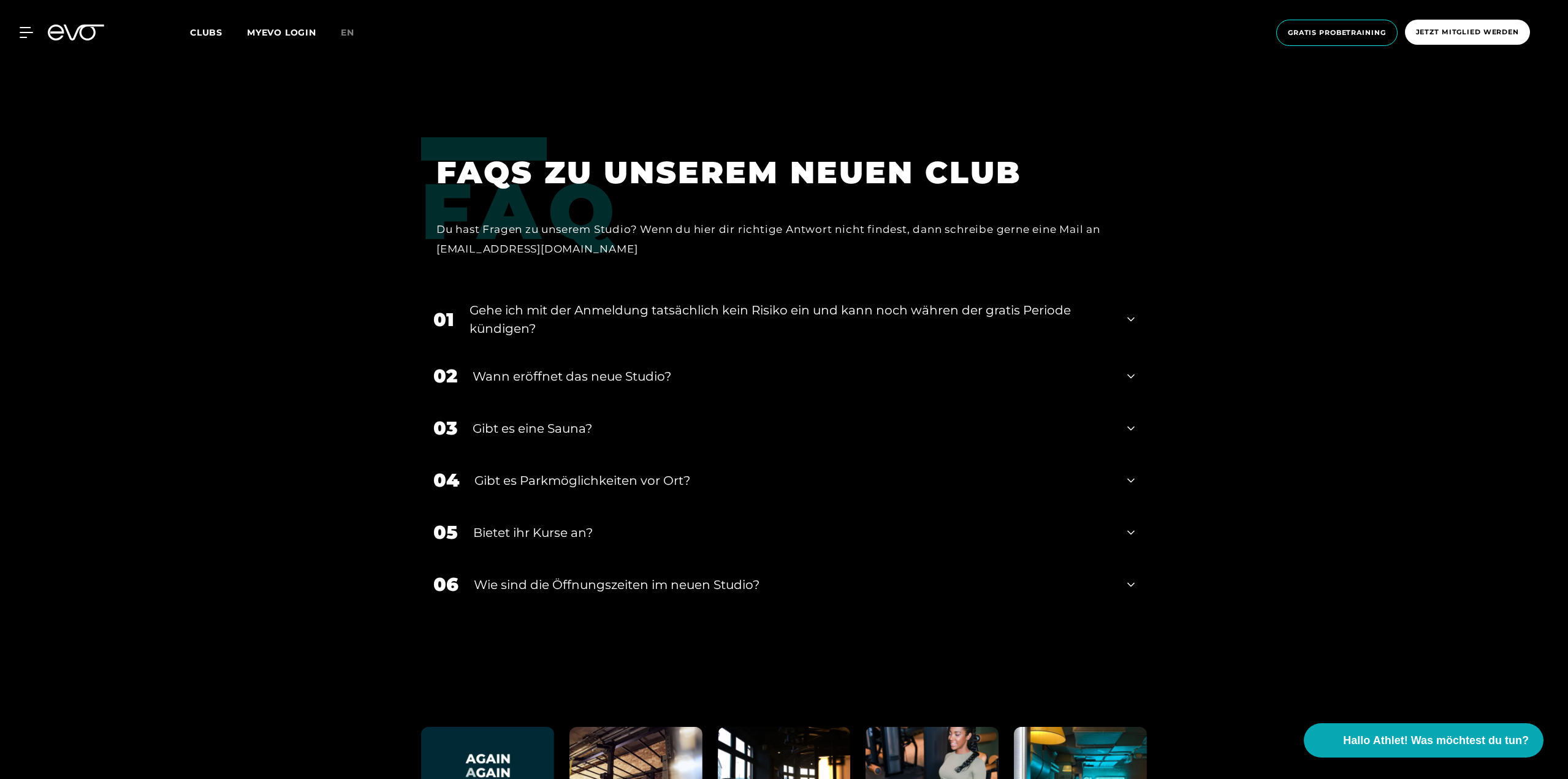
click at [526, 528] on div "Bietet ihr Kurse an?" at bounding box center [792, 532] width 639 height 19
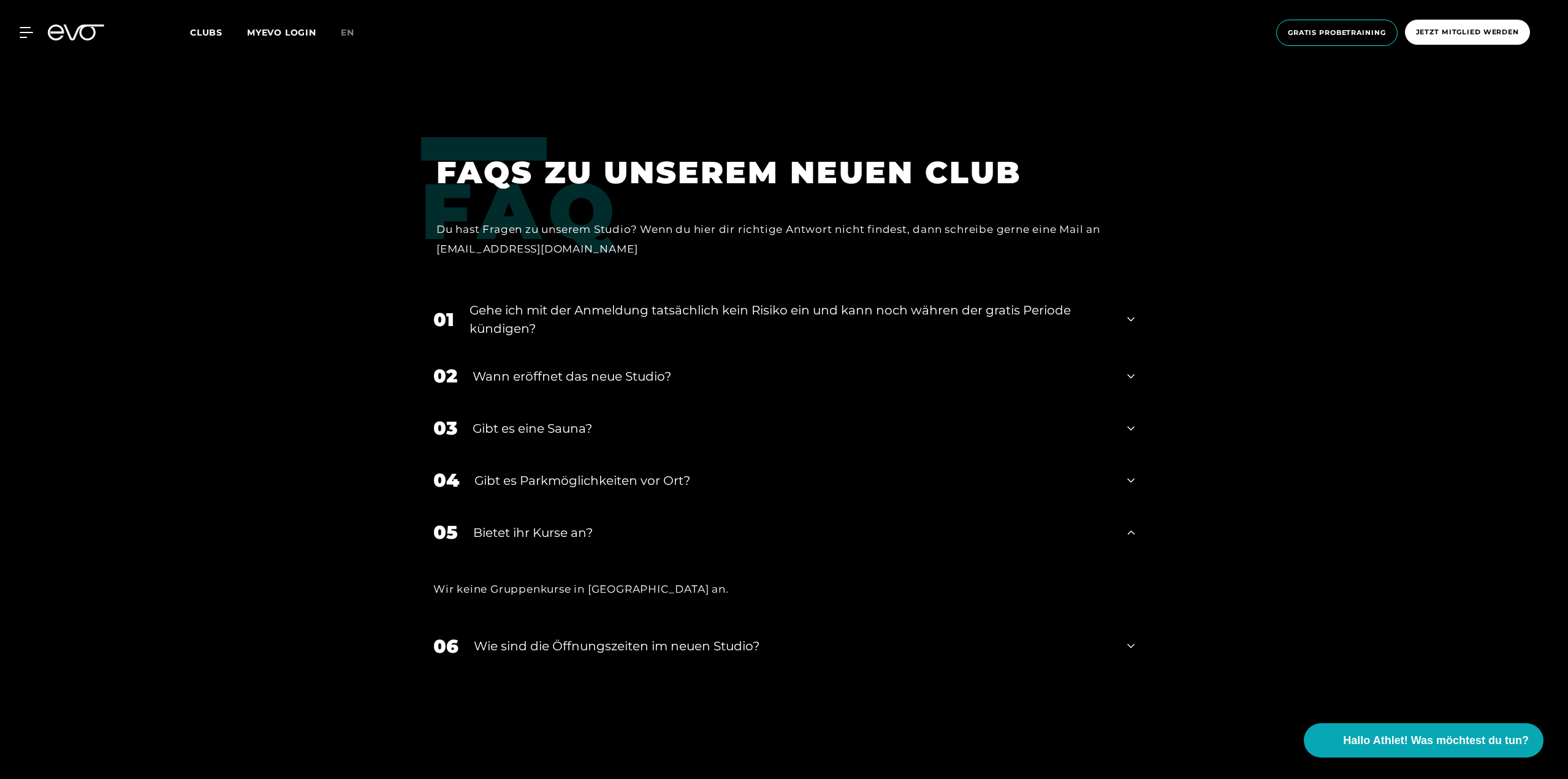
click at [526, 528] on div "Bietet ihr Kurse an?" at bounding box center [792, 532] width 639 height 19
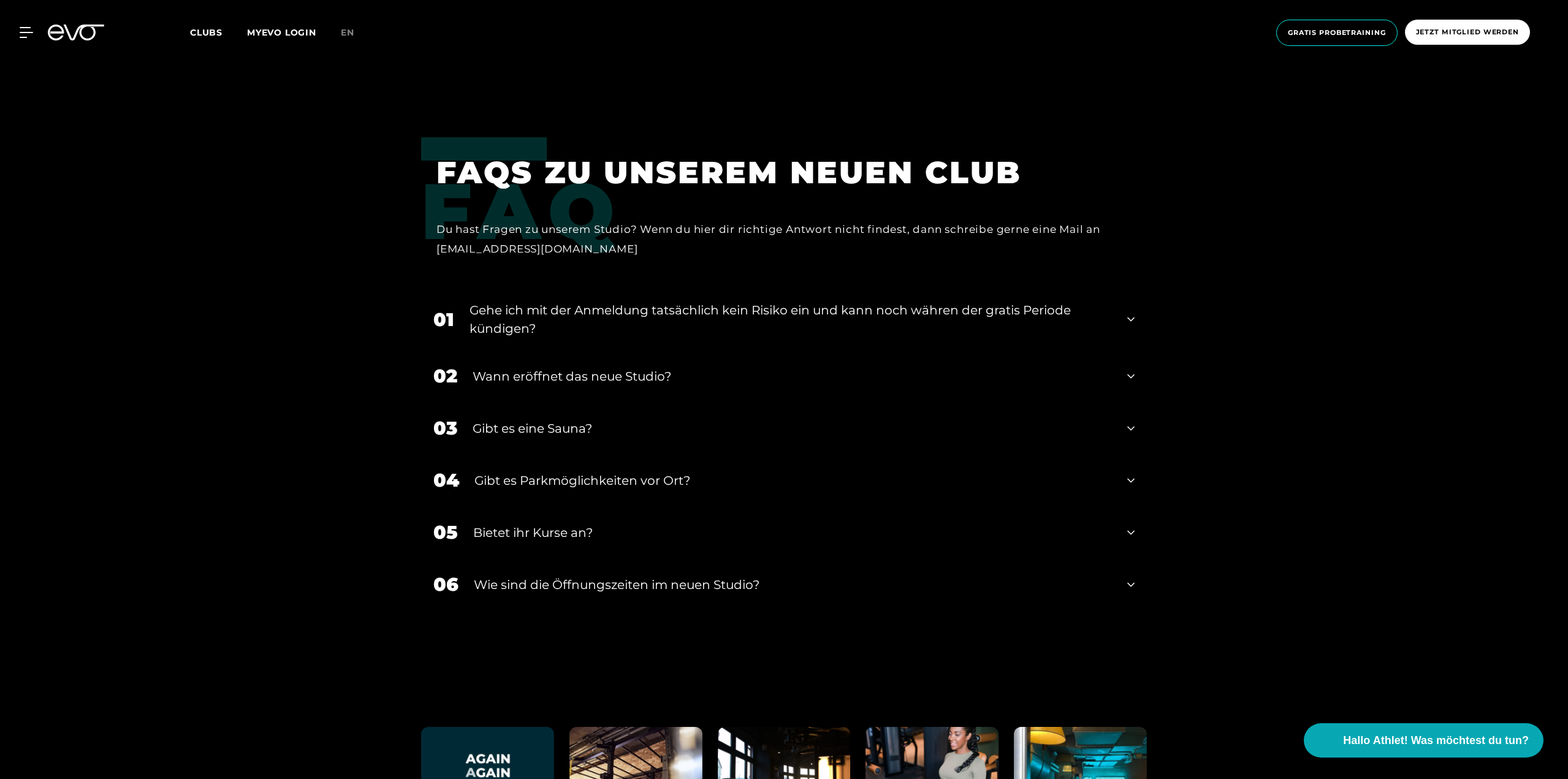
click at [559, 582] on div "​Wie sind die Öffnungszeiten im neuen Studio?" at bounding box center [792, 584] width 638 height 19
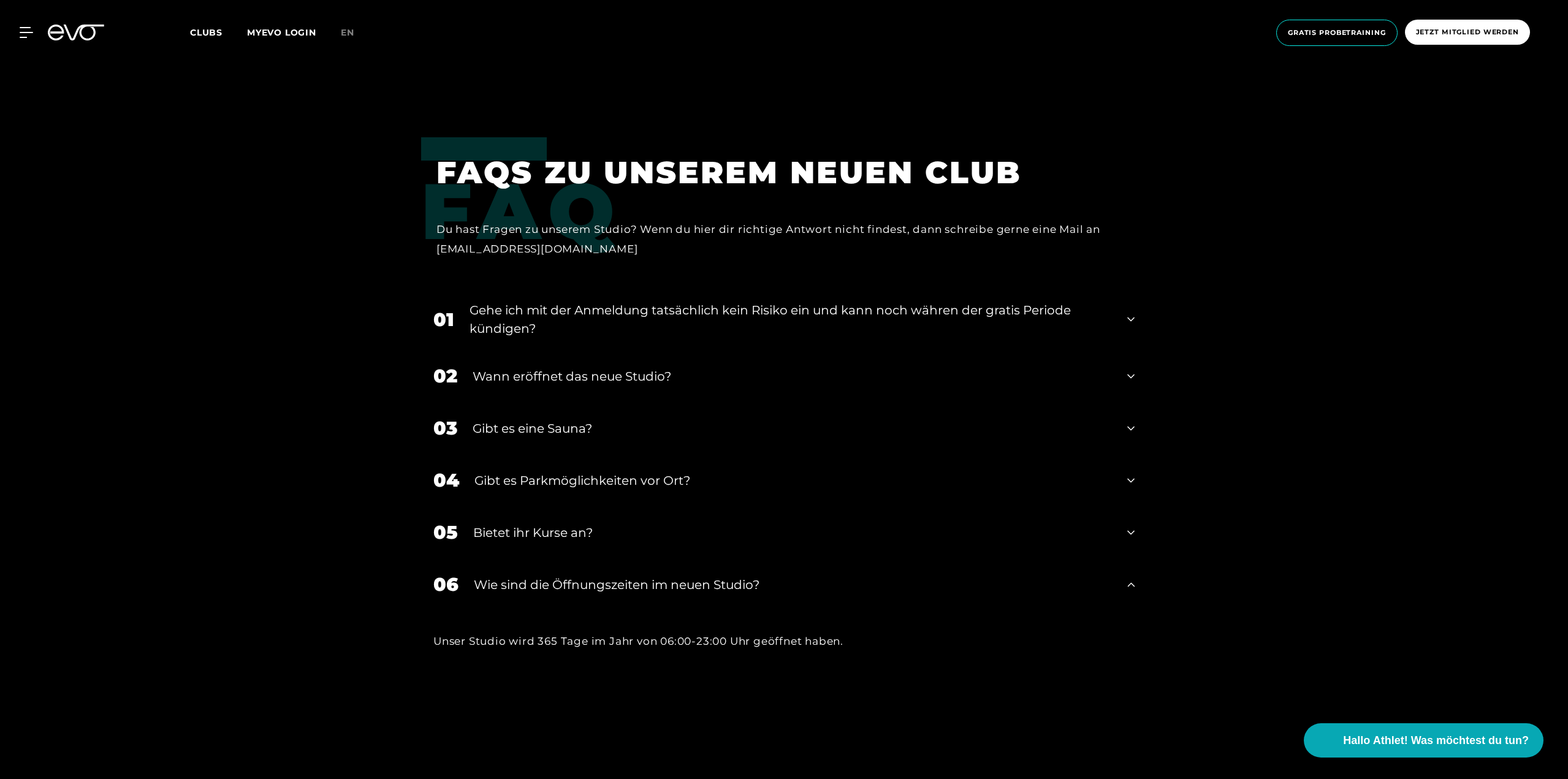
click at [559, 582] on div "​Wie sind die Öffnungszeiten im neuen Studio?" at bounding box center [792, 584] width 638 height 19
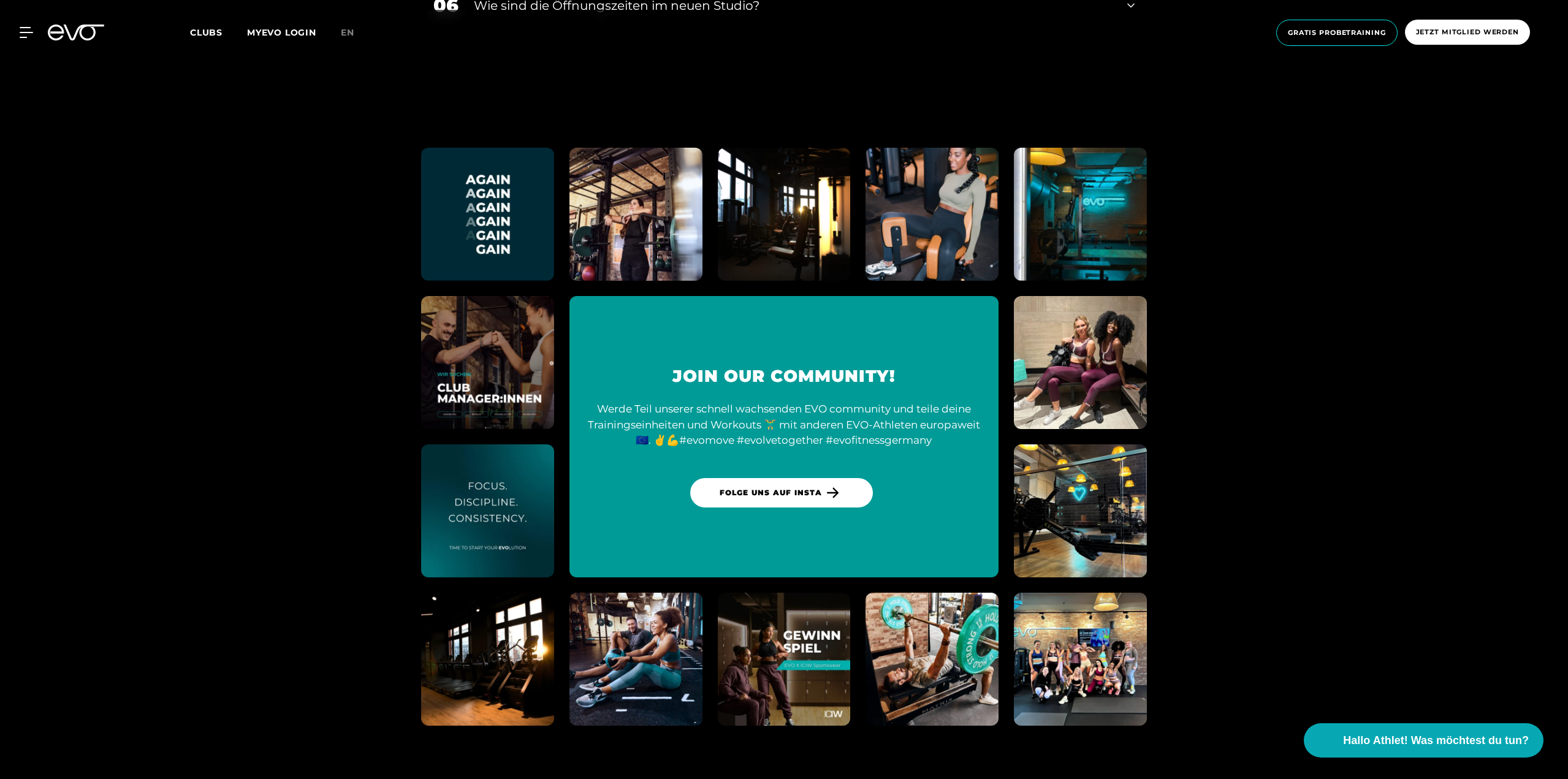
scroll to position [5597, 0]
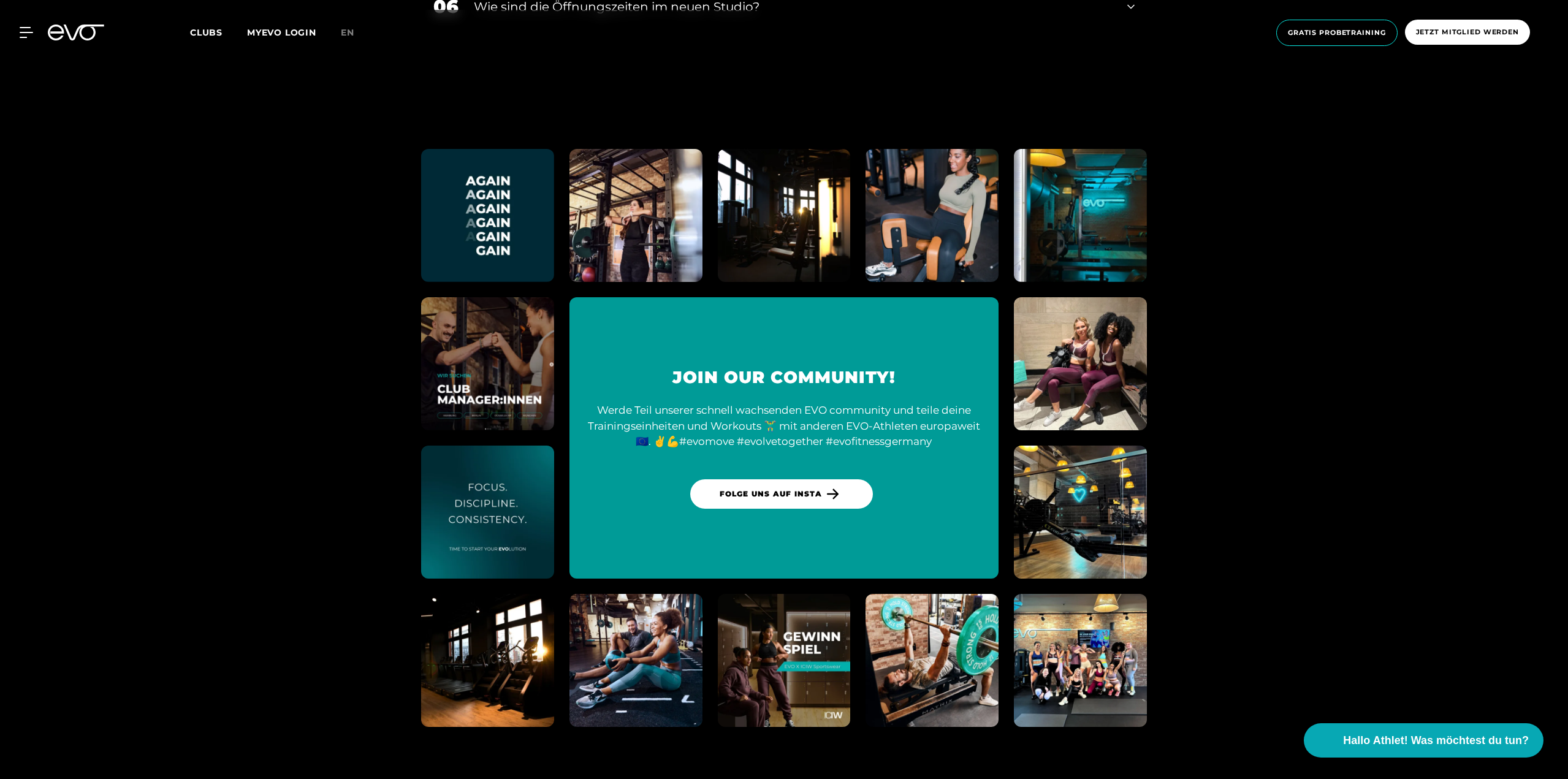
click at [652, 242] on img at bounding box center [635, 215] width 146 height 146
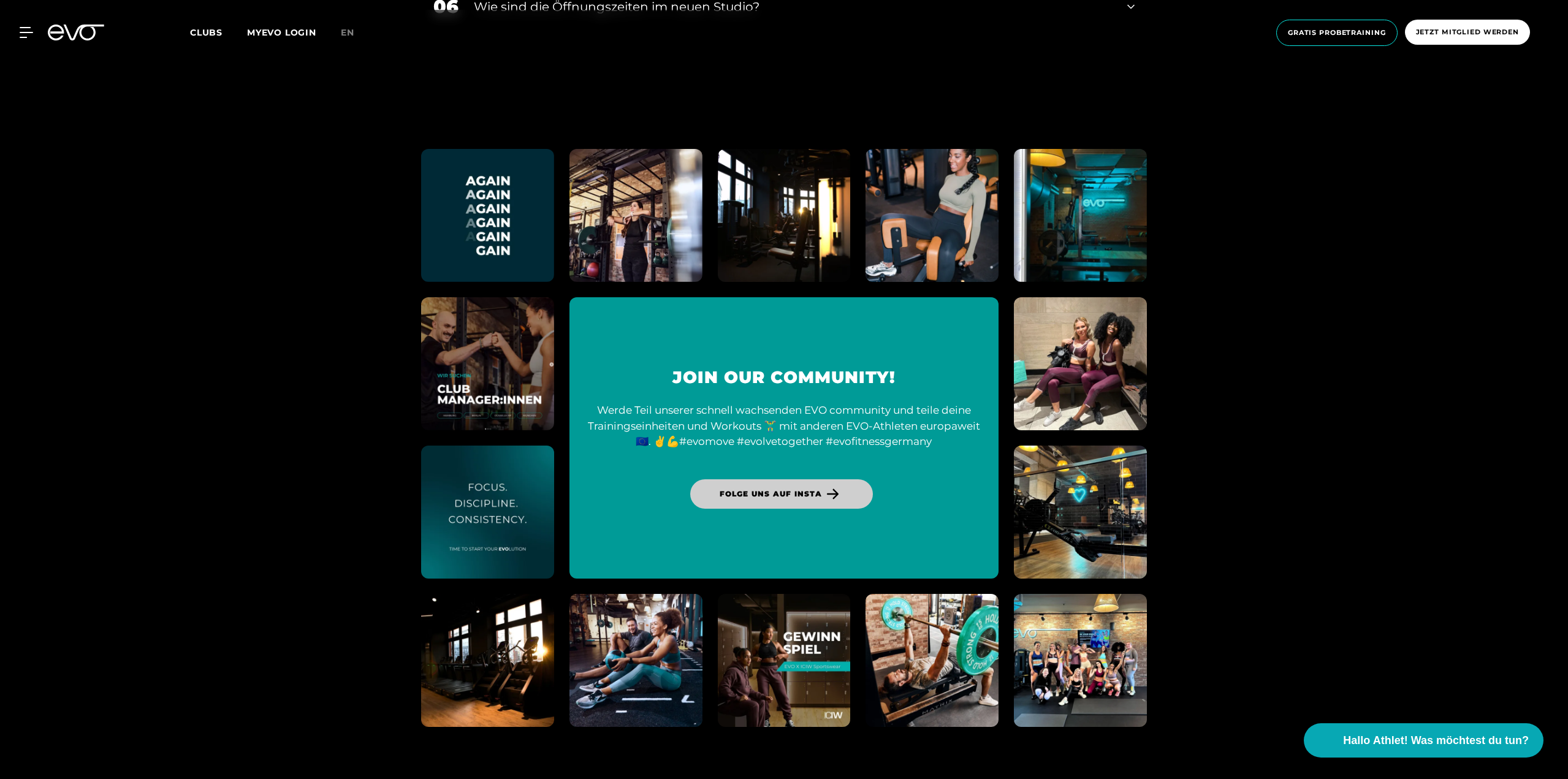
scroll to position [5717, 0]
